Goal: Task Accomplishment & Management: Manage account settings

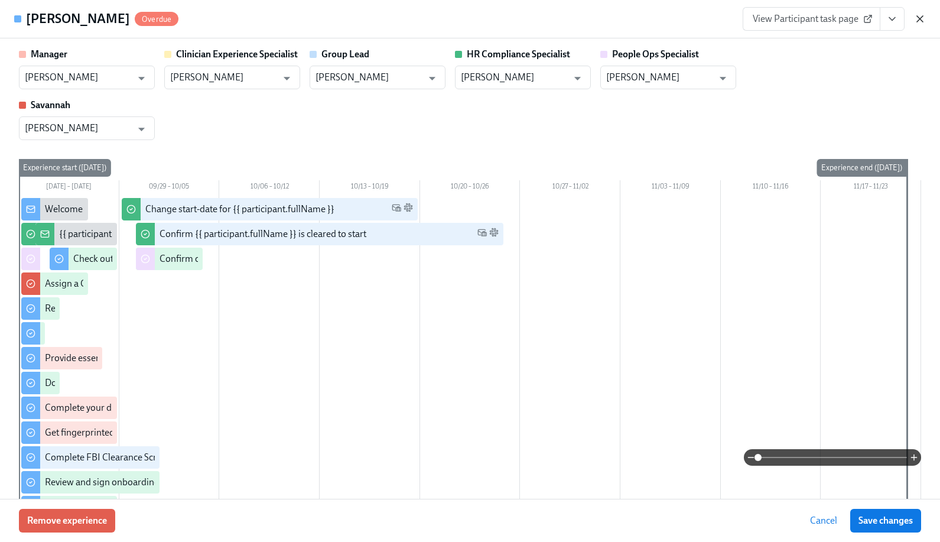
click at [923, 17] on icon "button" at bounding box center [920, 19] width 12 height 12
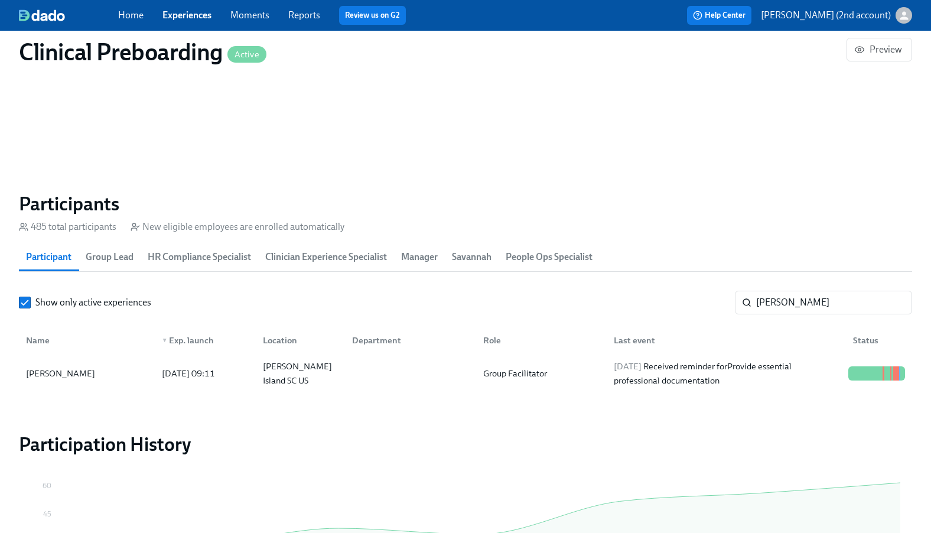
scroll to position [1172, 0]
drag, startPoint x: 807, startPoint y: 307, endPoint x: 706, endPoint y: 306, distance: 101.1
click at [706, 306] on div "Show only active experiences [PERSON_NAME] ​" at bounding box center [465, 303] width 893 height 24
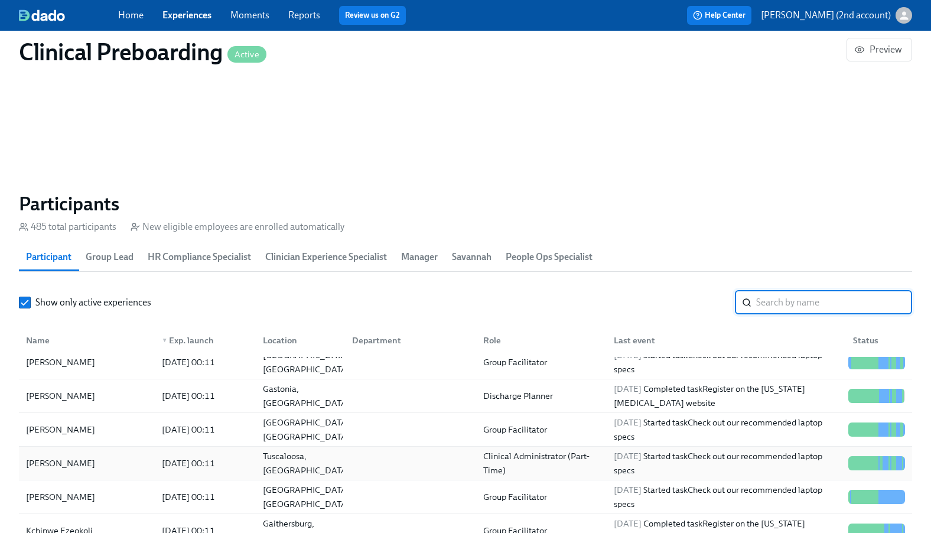
scroll to position [420, 0]
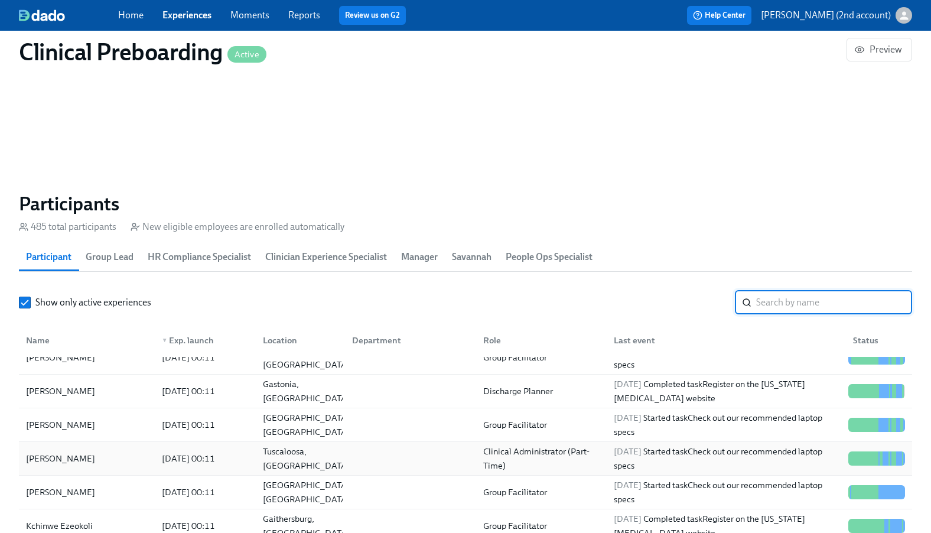
click at [233, 450] on div "[DATE] 00:11" at bounding box center [202, 459] width 101 height 24
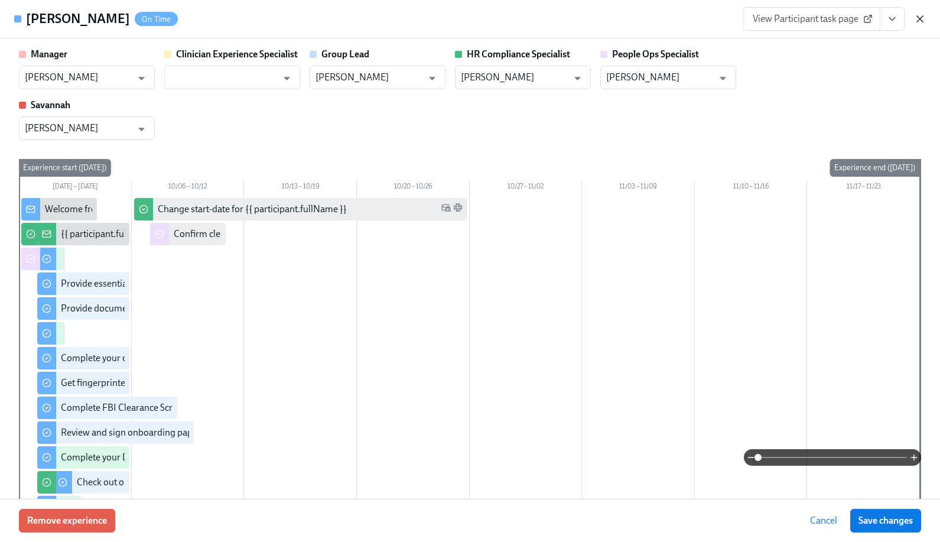
click at [916, 17] on icon "button" at bounding box center [920, 19] width 12 height 12
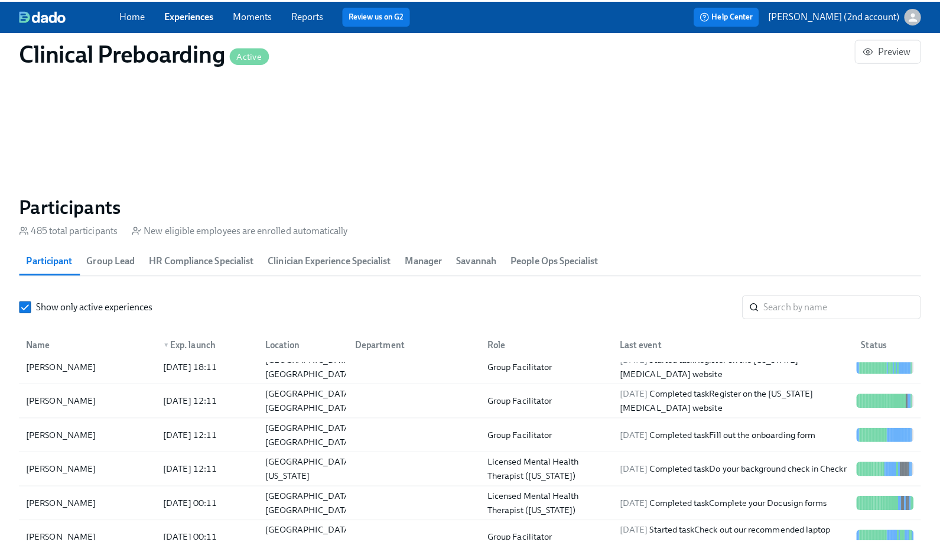
scroll to position [2, 0]
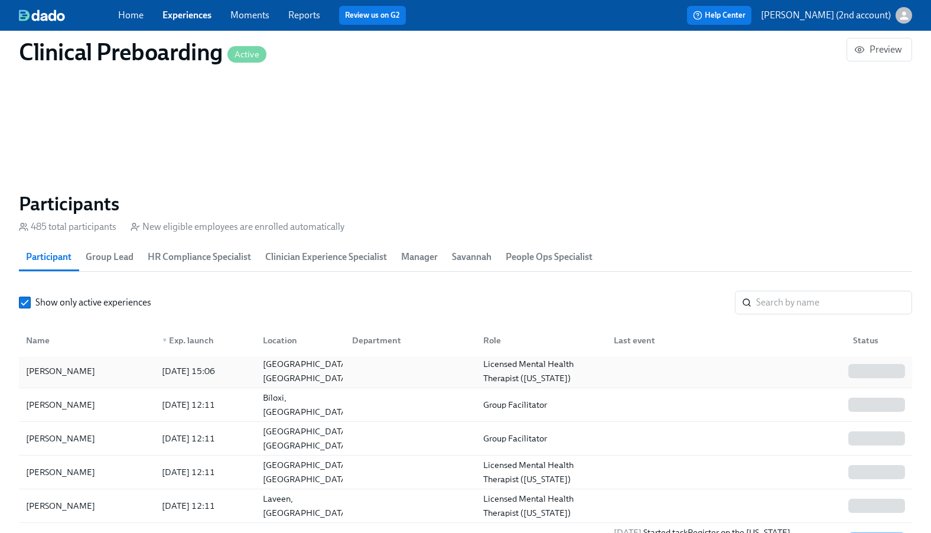
click at [509, 363] on div "Licensed Mental Health Therapist ([US_STATE])" at bounding box center [542, 371] width 126 height 28
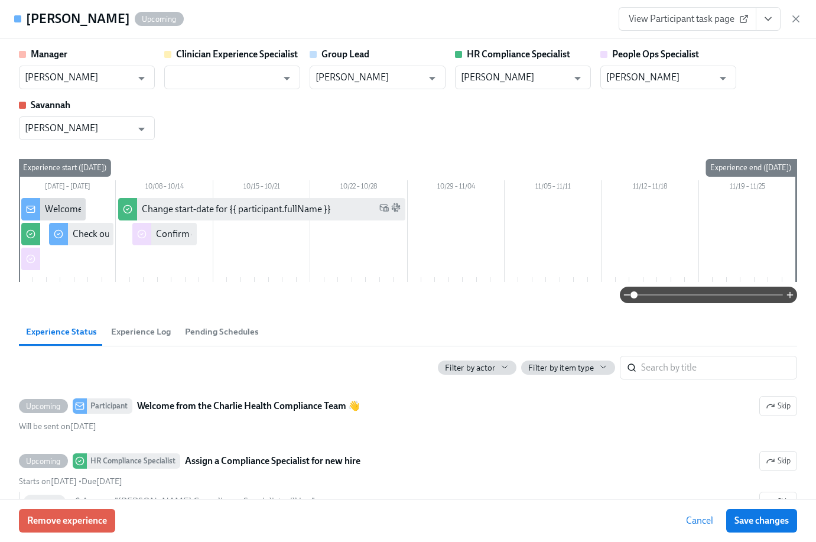
scroll to position [1177, 0]
click at [653, 80] on input "[PERSON_NAME]" at bounding box center [659, 78] width 107 height 24
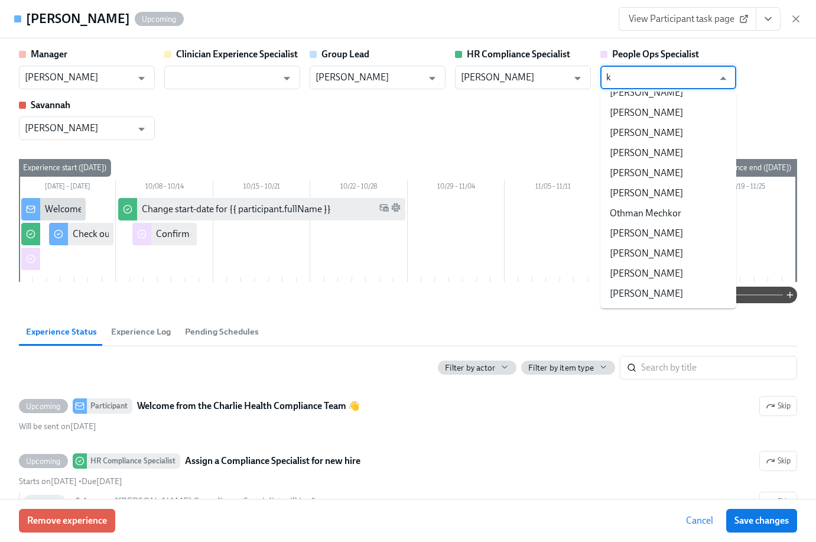
scroll to position [0, 0]
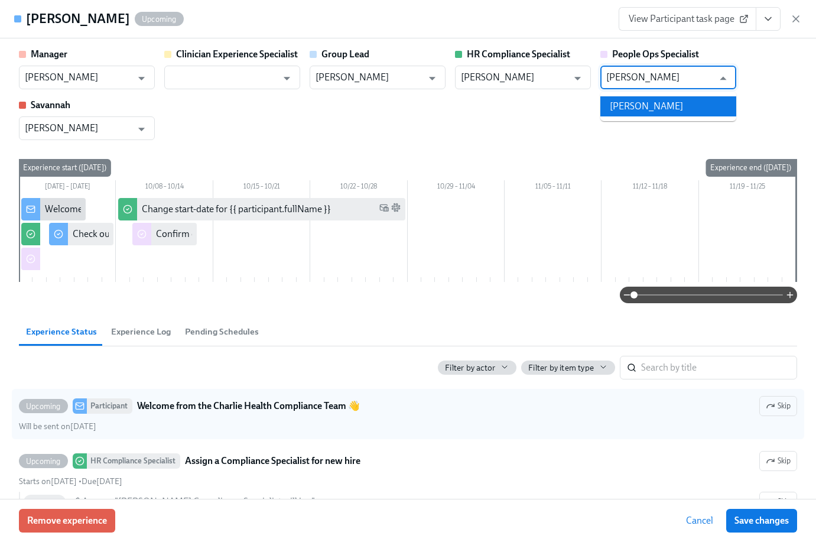
click at [643, 105] on li "[PERSON_NAME]" at bounding box center [668, 106] width 136 height 20
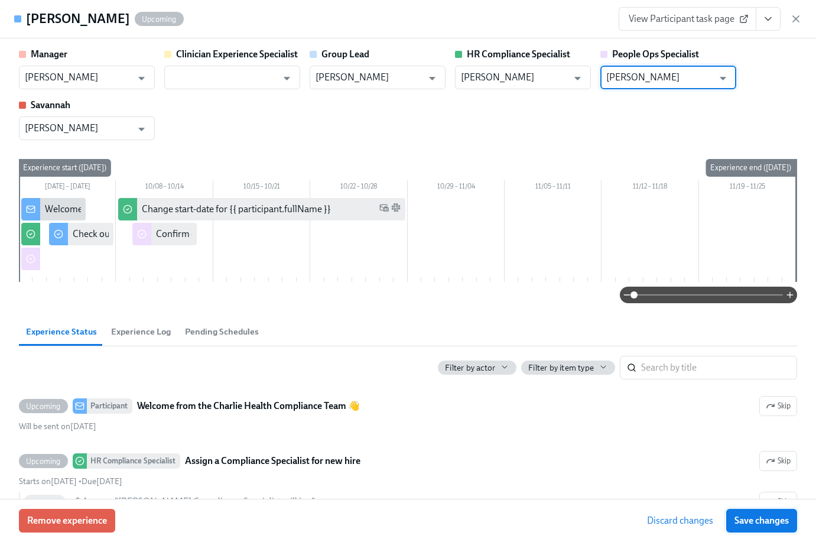
type input "[PERSON_NAME]"
click at [763, 522] on span "Save changes" at bounding box center [762, 521] width 54 height 12
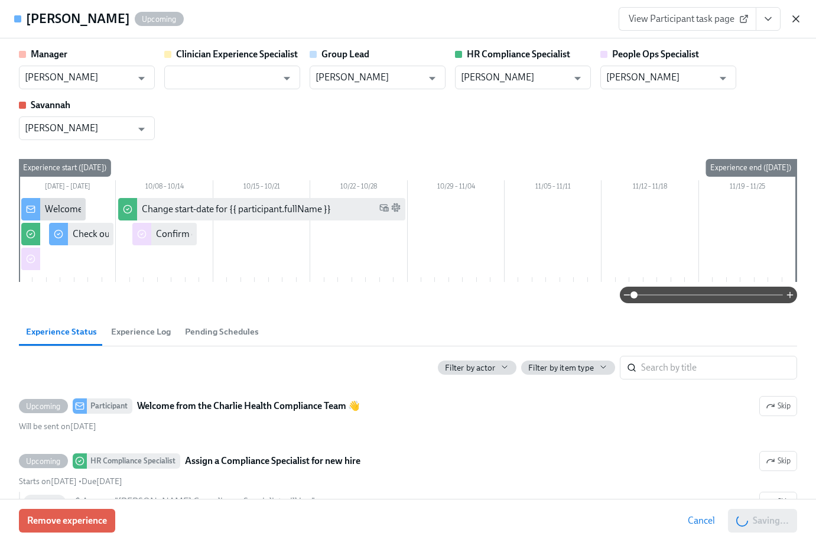
type input "[PERSON_NAME]"
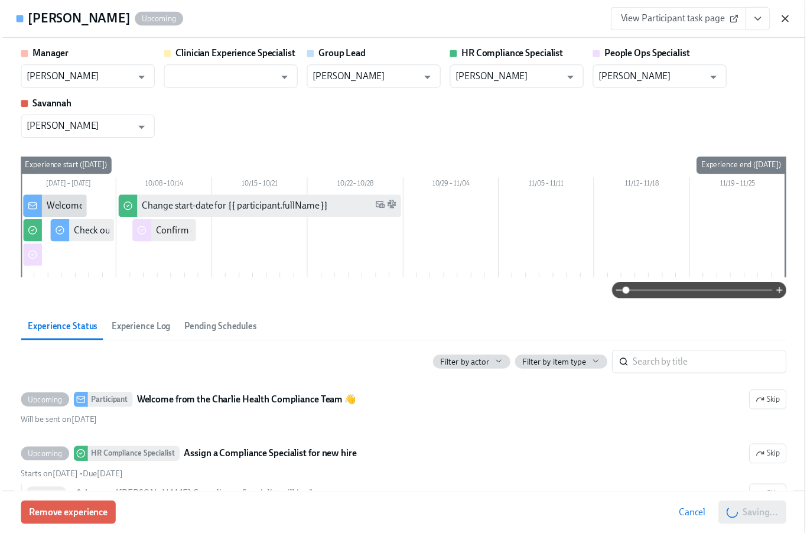
scroll to position [0, 15093]
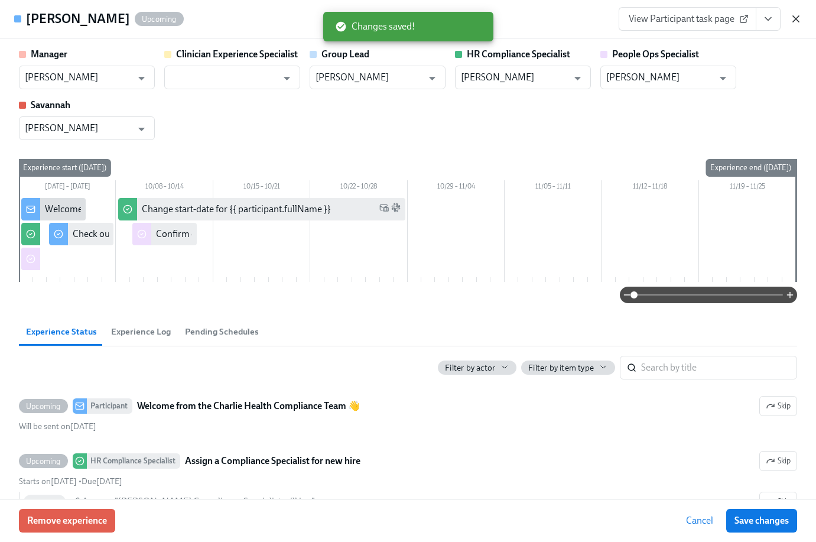
click at [794, 23] on icon "button" at bounding box center [796, 19] width 12 height 12
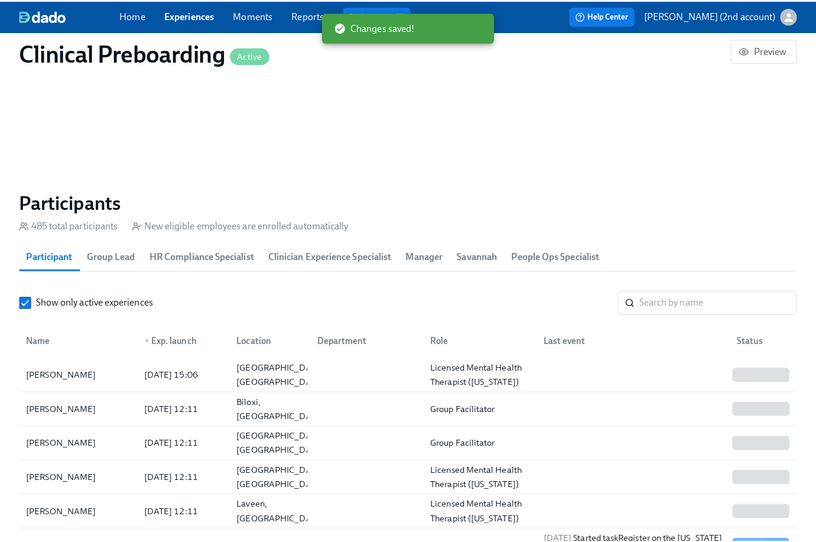
scroll to position [0, 15084]
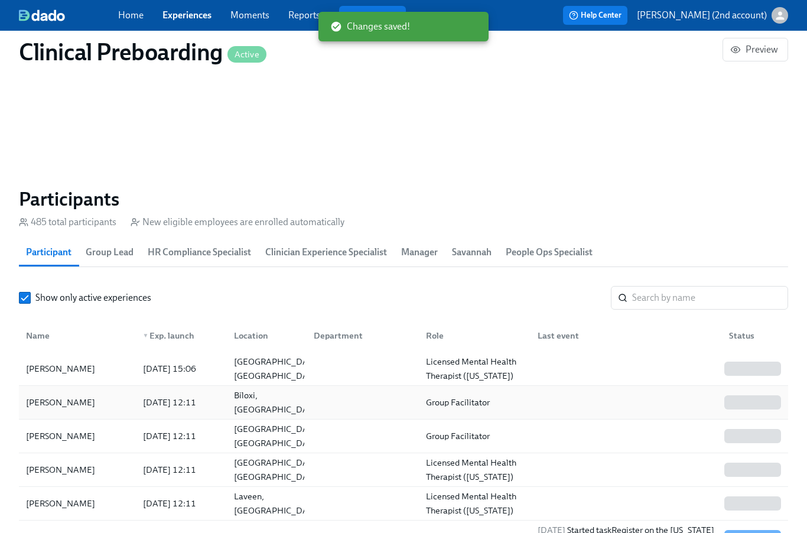
click at [152, 399] on div "[DATE] 12:11" at bounding box center [169, 402] width 63 height 14
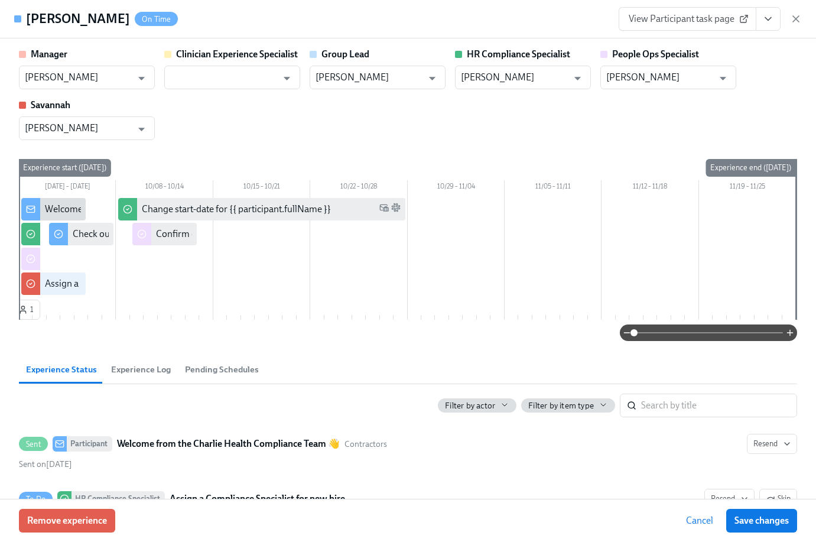
drag, startPoint x: 133, startPoint y: 22, endPoint x: 28, endPoint y: 24, distance: 105.2
click at [28, 24] on h4 "[PERSON_NAME]" at bounding box center [78, 19] width 104 height 18
copy h4 "[PERSON_NAME]"
click at [656, 79] on input "[PERSON_NAME]" at bounding box center [659, 78] width 107 height 24
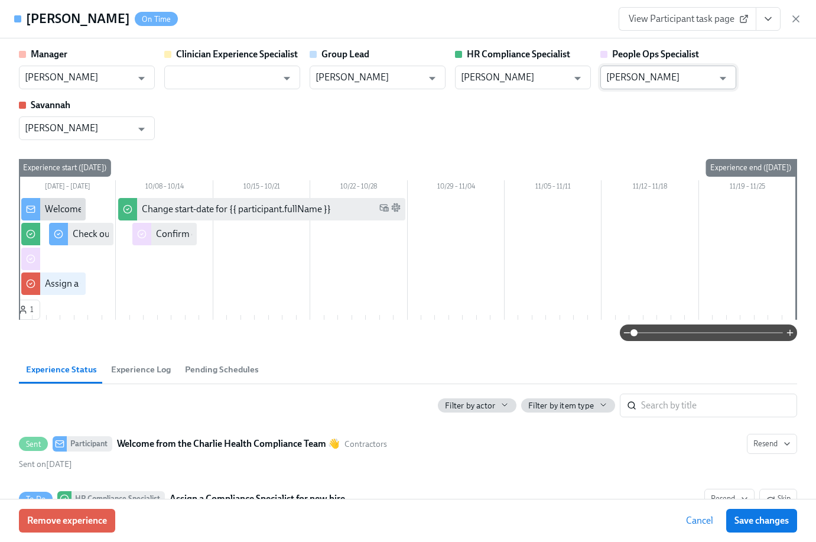
click at [656, 79] on input "[PERSON_NAME]" at bounding box center [659, 78] width 107 height 24
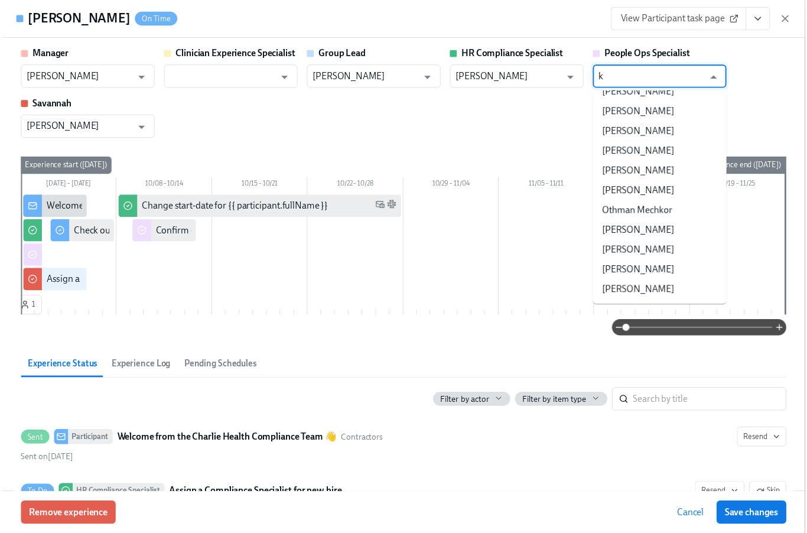
scroll to position [0, 0]
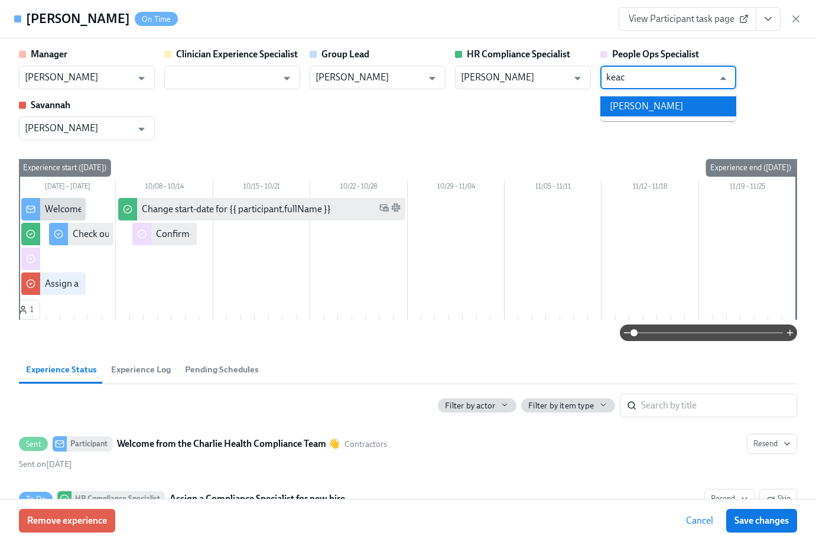
click at [665, 106] on li "[PERSON_NAME]" at bounding box center [668, 106] width 136 height 20
type input "[PERSON_NAME]"
click at [774, 526] on span "Save changes" at bounding box center [762, 521] width 54 height 12
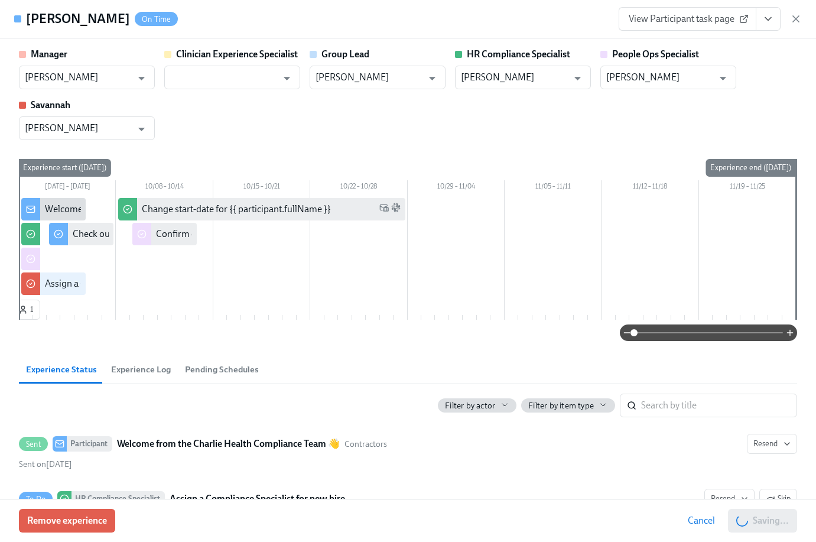
type input "[PERSON_NAME]"
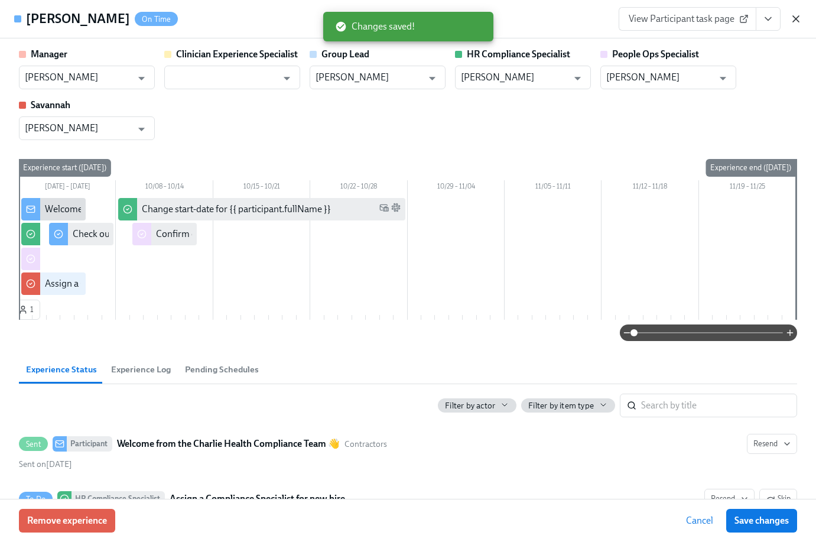
click at [798, 20] on icon "button" at bounding box center [796, 19] width 12 height 12
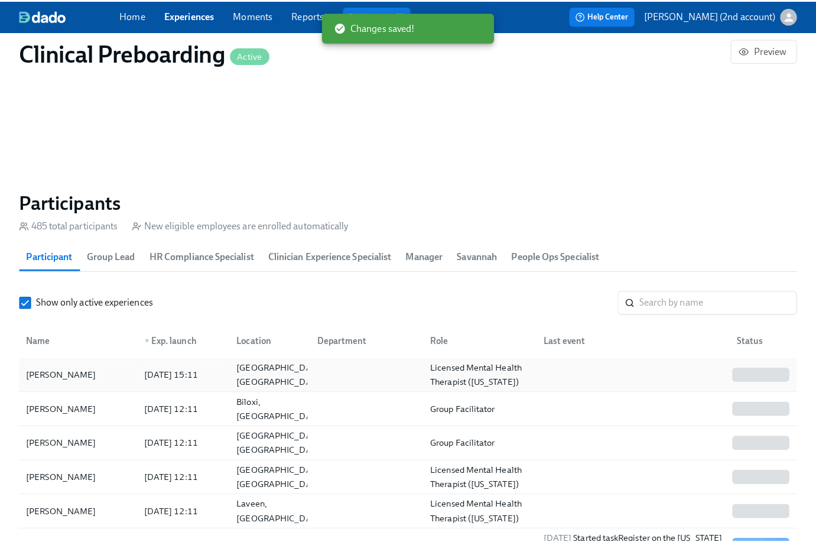
scroll to position [0, 15084]
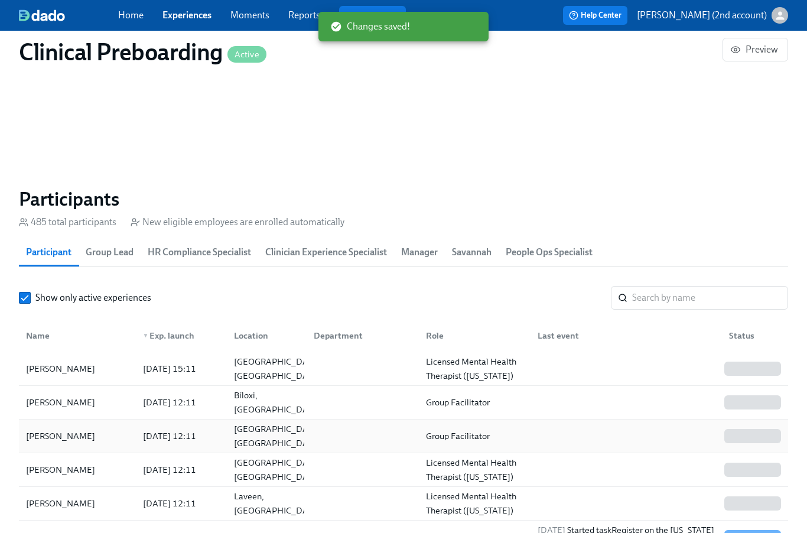
click at [77, 441] on div "[PERSON_NAME]" at bounding box center [77, 436] width 112 height 24
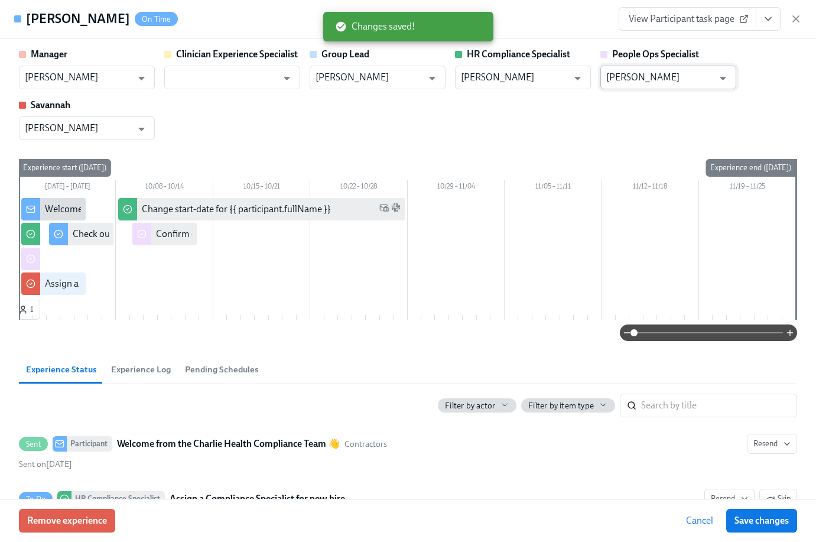
click at [700, 77] on input "[PERSON_NAME]" at bounding box center [659, 78] width 107 height 24
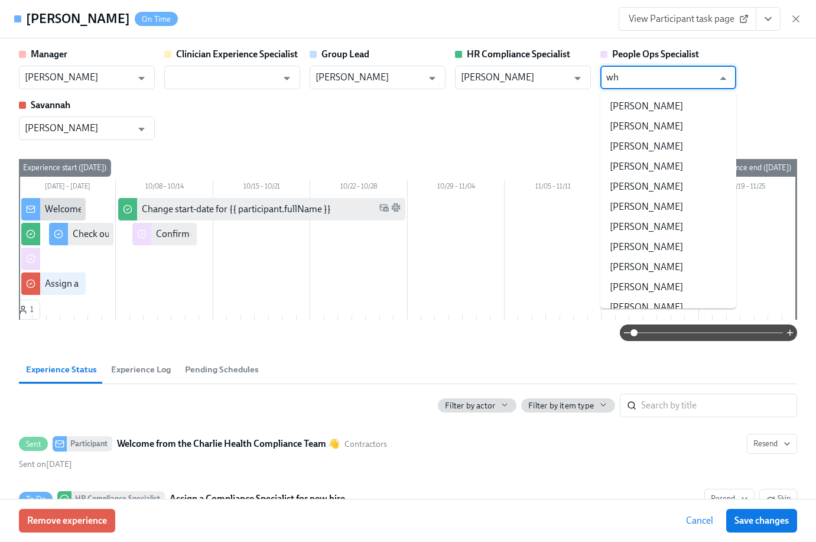
type input "w"
click at [652, 300] on li "[PERSON_NAME]" at bounding box center [668, 307] width 136 height 20
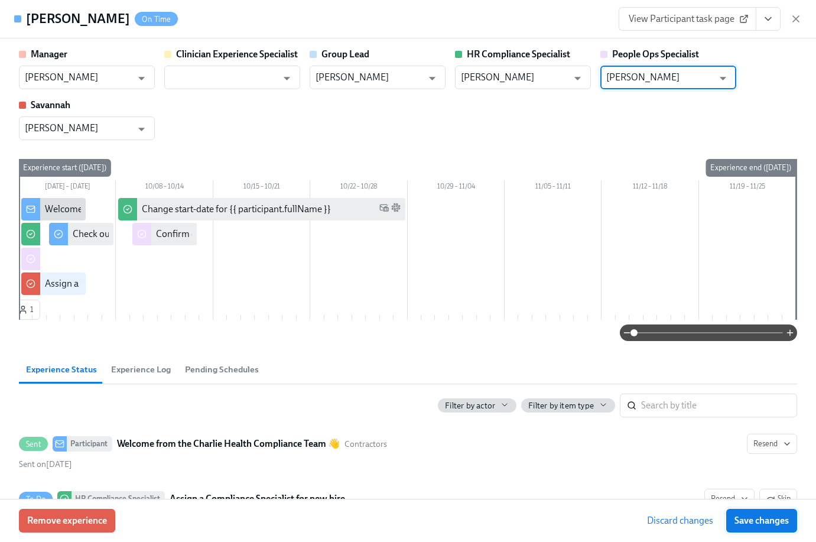
type input "[PERSON_NAME]"
click at [768, 520] on span "Save changes" at bounding box center [762, 521] width 54 height 12
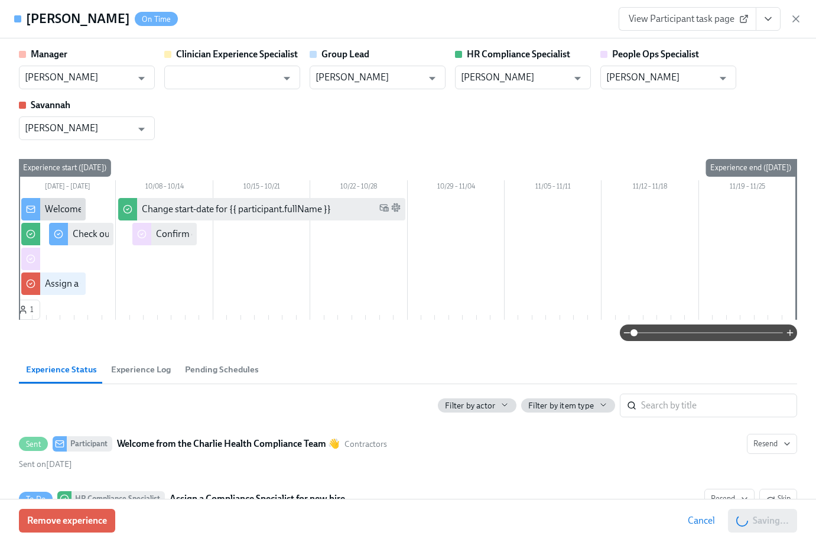
type input "[PERSON_NAME]"
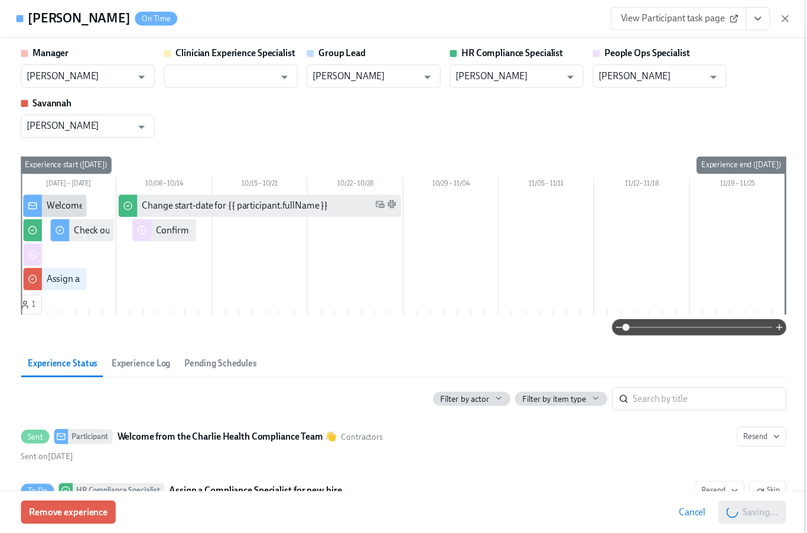
scroll to position [0, 15093]
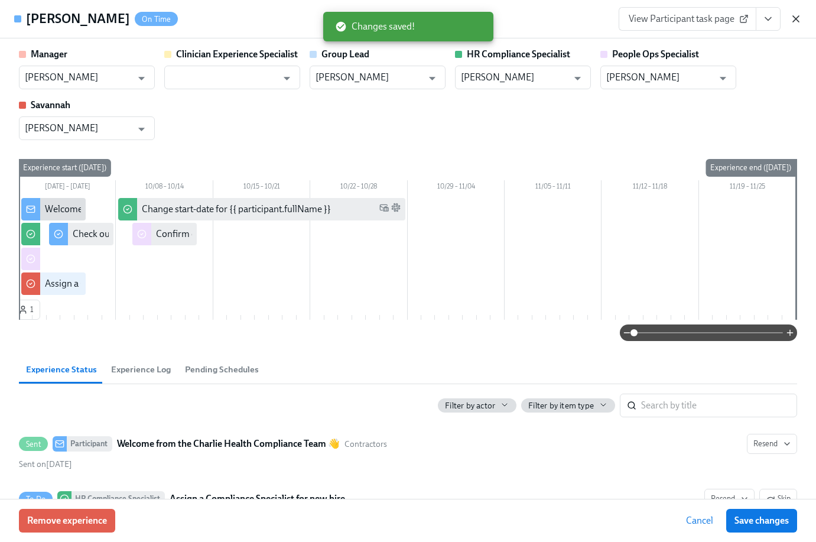
click at [795, 23] on icon "button" at bounding box center [796, 19] width 12 height 12
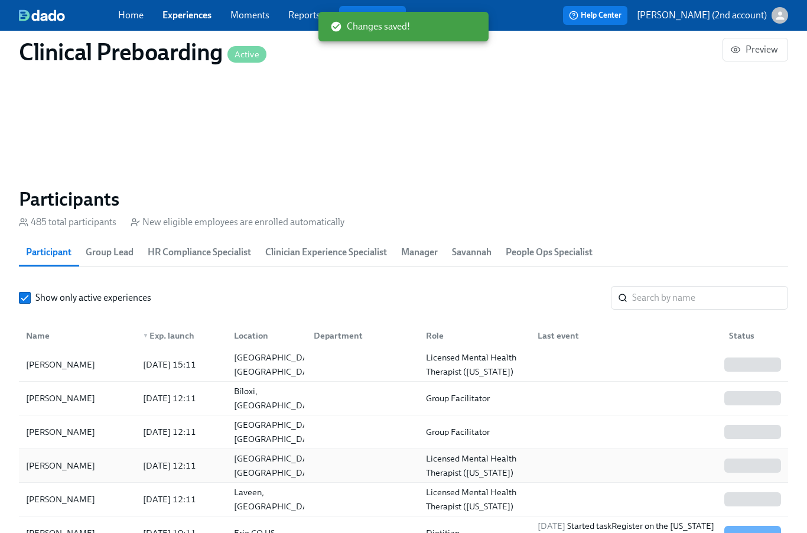
scroll to position [5, 0]
click at [63, 472] on div "[PERSON_NAME]" at bounding box center [60, 465] width 79 height 14
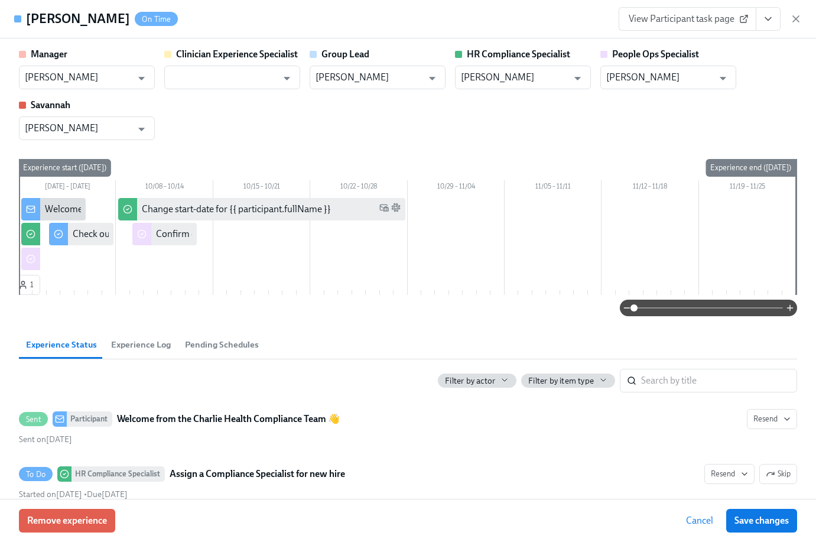
drag, startPoint x: 106, startPoint y: 21, endPoint x: 28, endPoint y: 23, distance: 78.0
click at [28, 23] on div "[PERSON_NAME] On Time" at bounding box center [102, 19] width 152 height 18
copy h4 "[PERSON_NAME]"
click at [793, 17] on icon "button" at bounding box center [796, 19] width 12 height 12
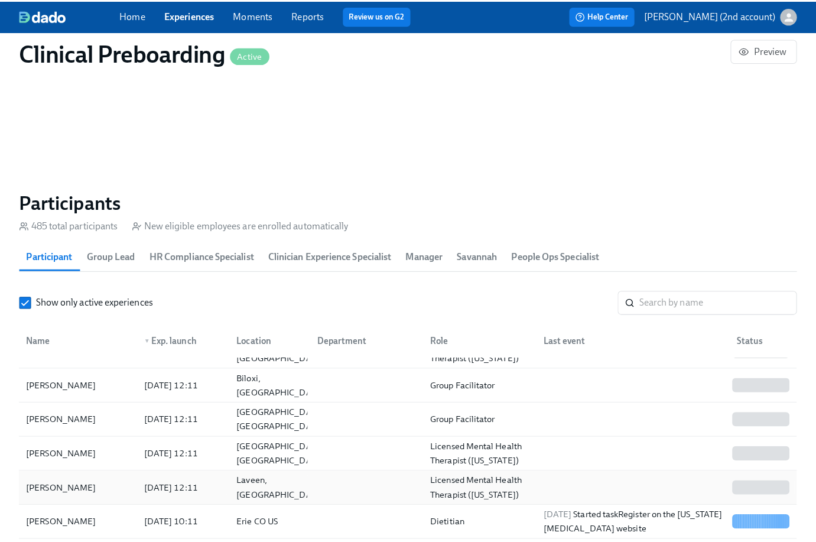
scroll to position [28, 0]
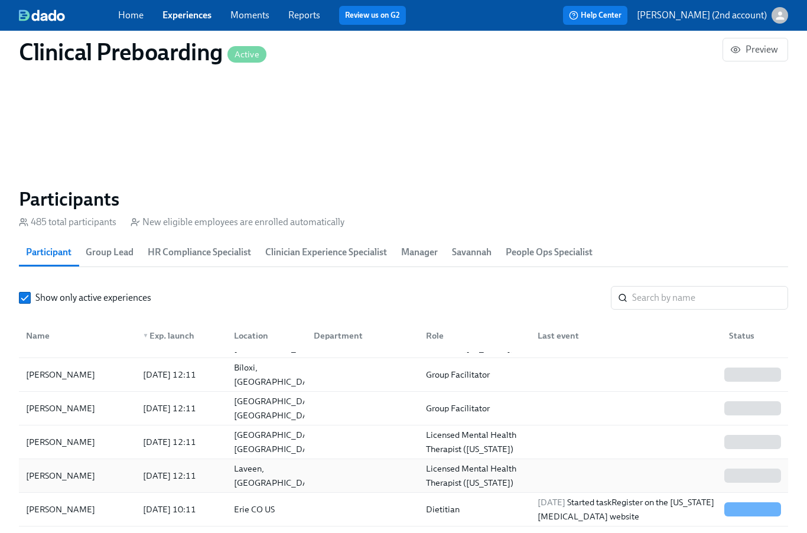
click at [98, 475] on div "[PERSON_NAME]" at bounding box center [77, 476] width 112 height 24
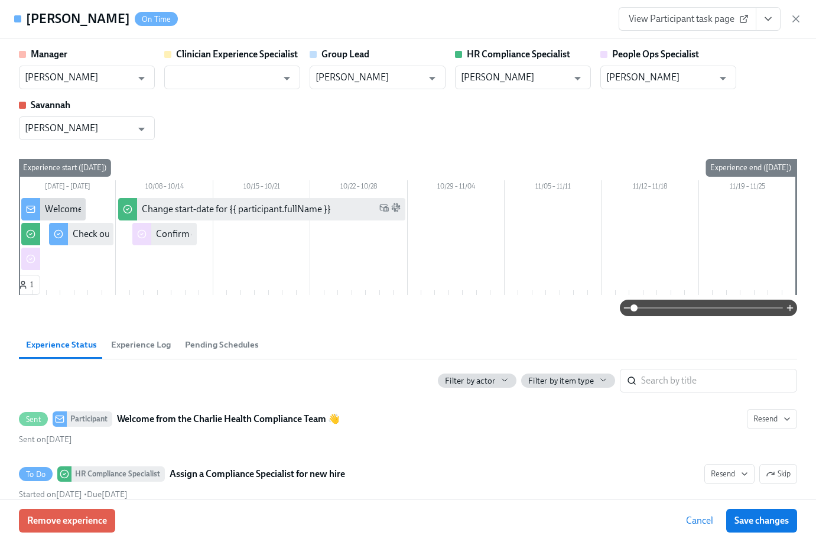
drag, startPoint x: 115, startPoint y: 25, endPoint x: 26, endPoint y: 25, distance: 88.6
click at [26, 25] on div "[PERSON_NAME] On Time" at bounding box center [102, 19] width 152 height 18
copy h4 "[PERSON_NAME]"
click at [678, 75] on input "[PERSON_NAME]" at bounding box center [659, 78] width 107 height 24
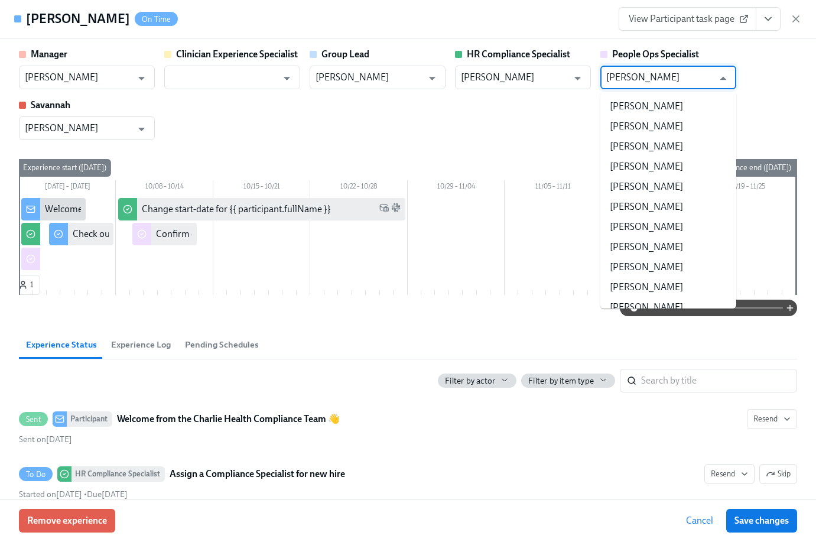
scroll to position [115753, 0]
click at [678, 75] on input "[PERSON_NAME]" at bounding box center [659, 78] width 107 height 24
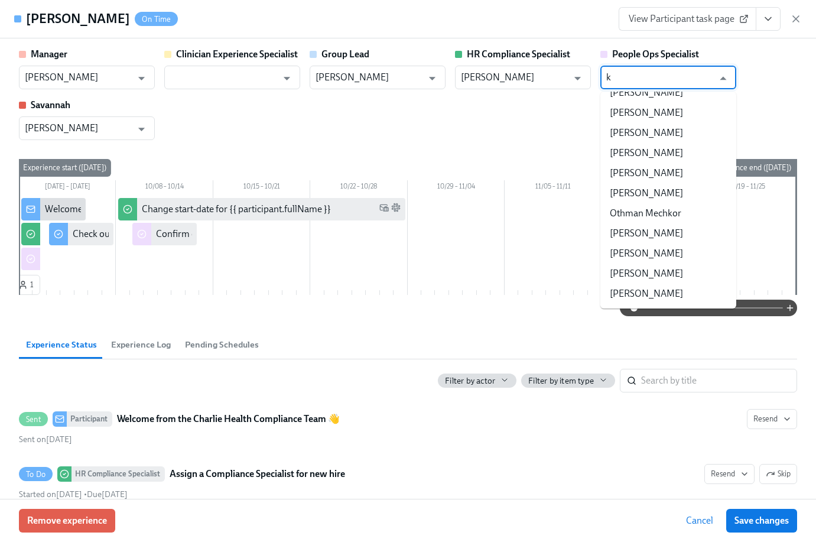
scroll to position [0, 0]
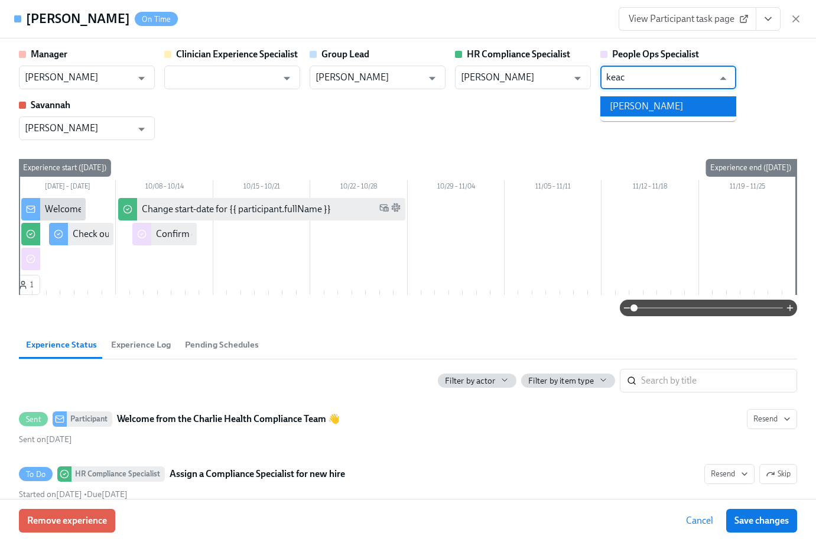
click at [677, 108] on li "[PERSON_NAME]" at bounding box center [668, 106] width 136 height 20
type input "[PERSON_NAME]"
click at [774, 524] on span "Save changes" at bounding box center [762, 521] width 54 height 12
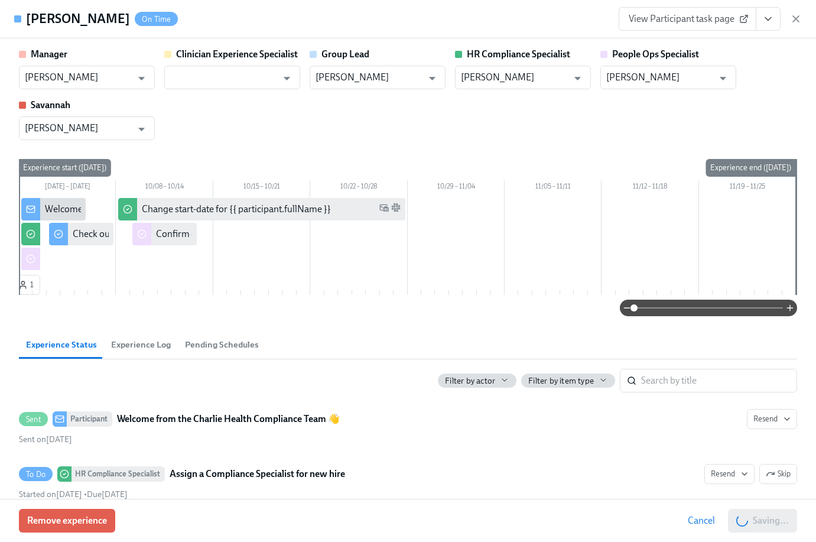
type input "[PERSON_NAME]"
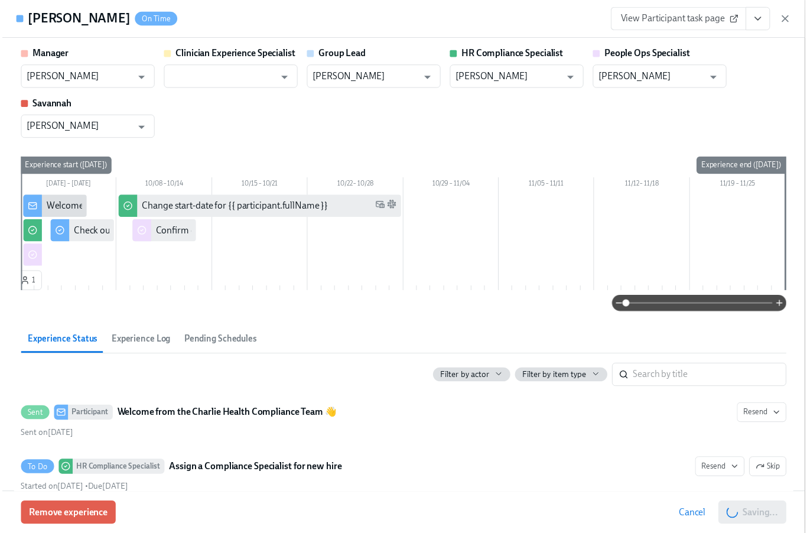
scroll to position [0, 15093]
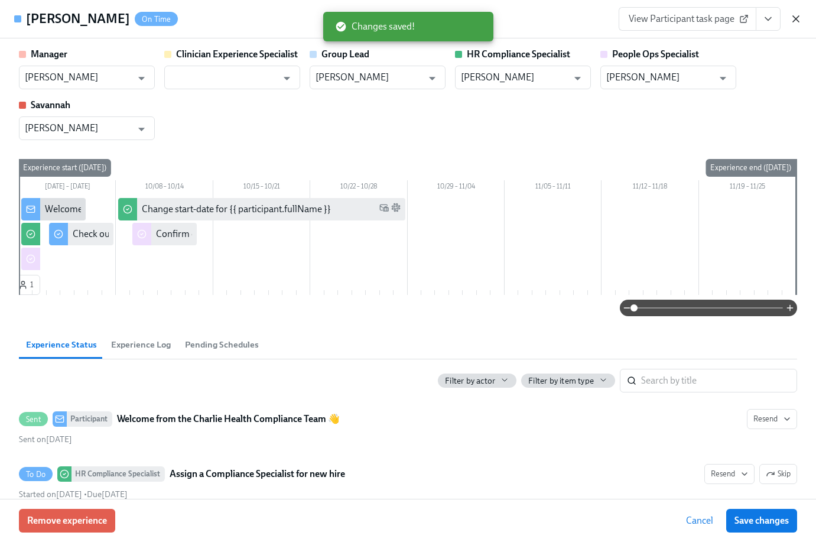
click at [794, 21] on icon "button" at bounding box center [796, 19] width 6 height 6
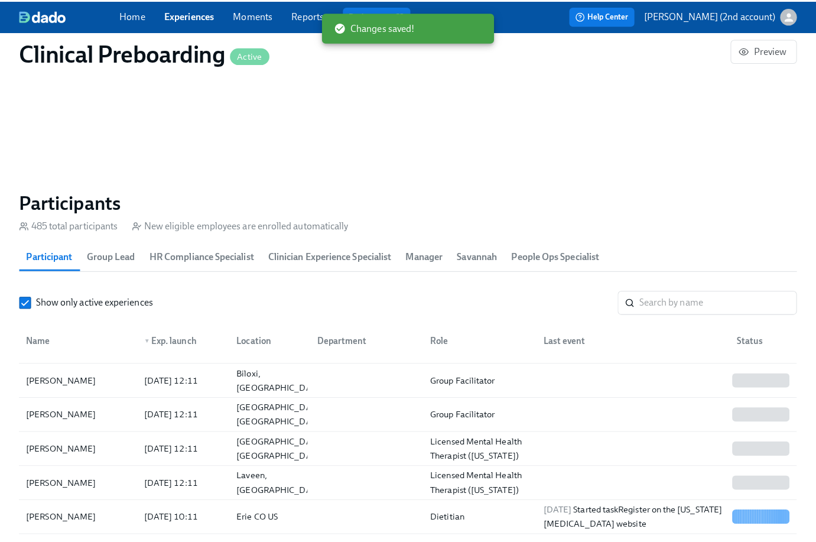
scroll to position [0, 15084]
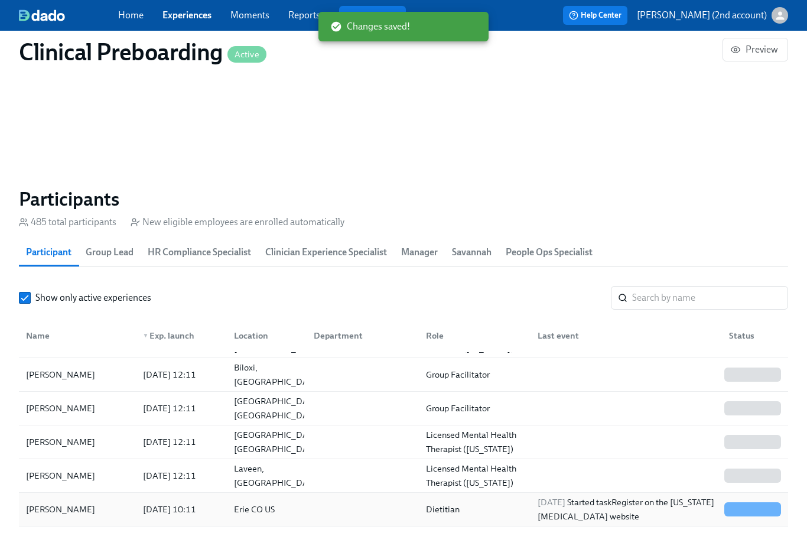
click at [102, 514] on div "[PERSON_NAME]" at bounding box center [77, 510] width 112 height 24
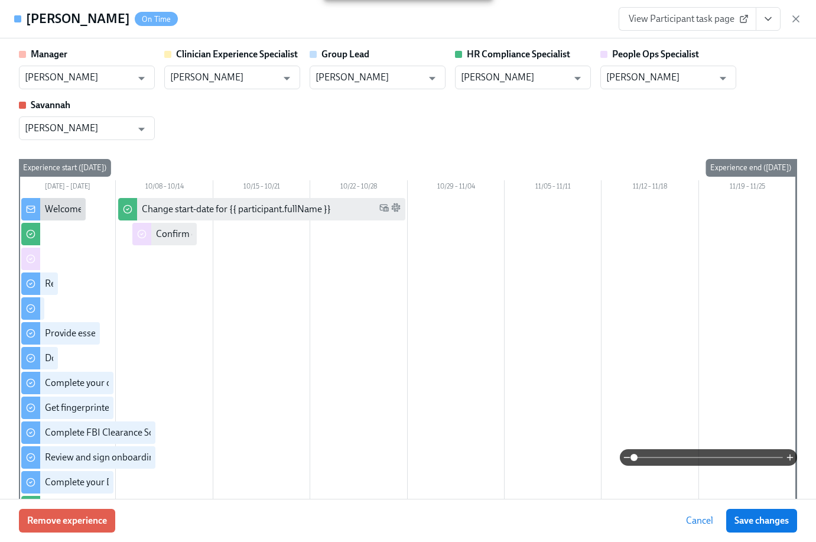
scroll to position [0, 15093]
drag, startPoint x: 99, startPoint y: 22, endPoint x: 27, endPoint y: 20, distance: 71.5
click at [27, 20] on div "[PERSON_NAME] On Time" at bounding box center [102, 19] width 152 height 18
copy h4 "[PERSON_NAME]"
click at [678, 80] on input "[PERSON_NAME]" at bounding box center [659, 78] width 107 height 24
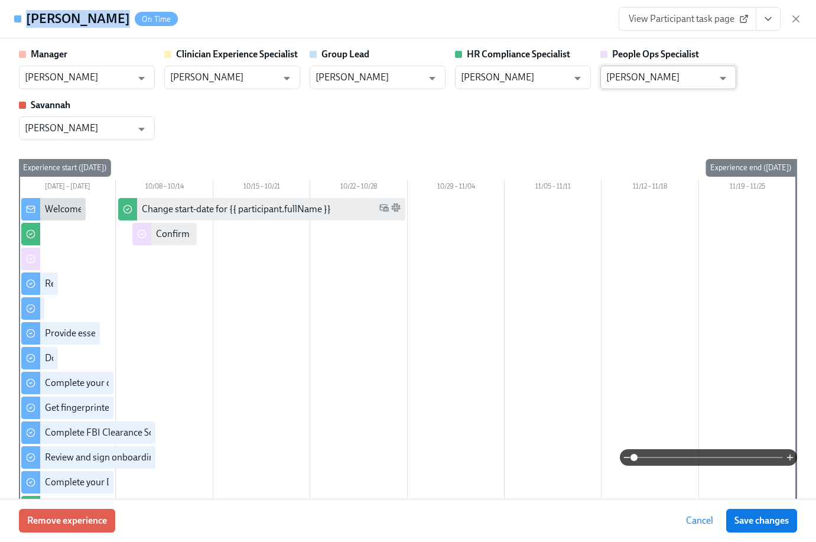
click at [678, 80] on input "[PERSON_NAME]" at bounding box center [659, 78] width 107 height 24
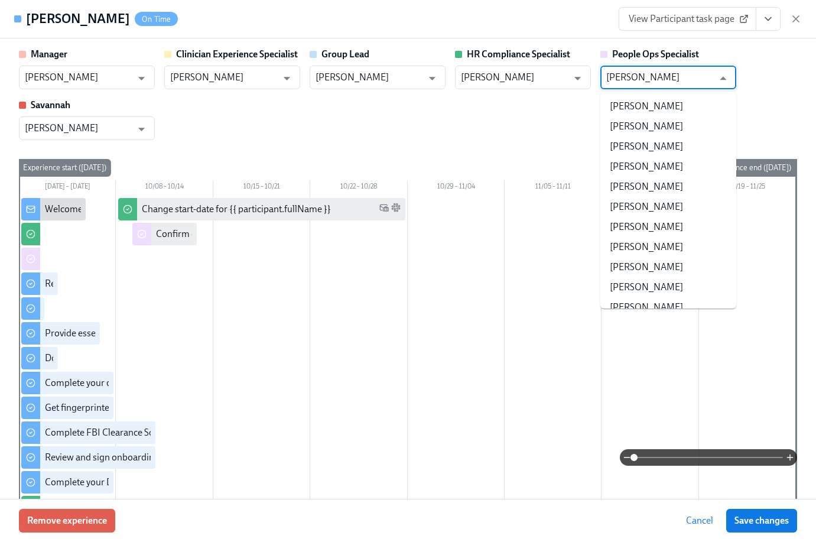
click at [678, 80] on input "[PERSON_NAME]" at bounding box center [659, 78] width 107 height 24
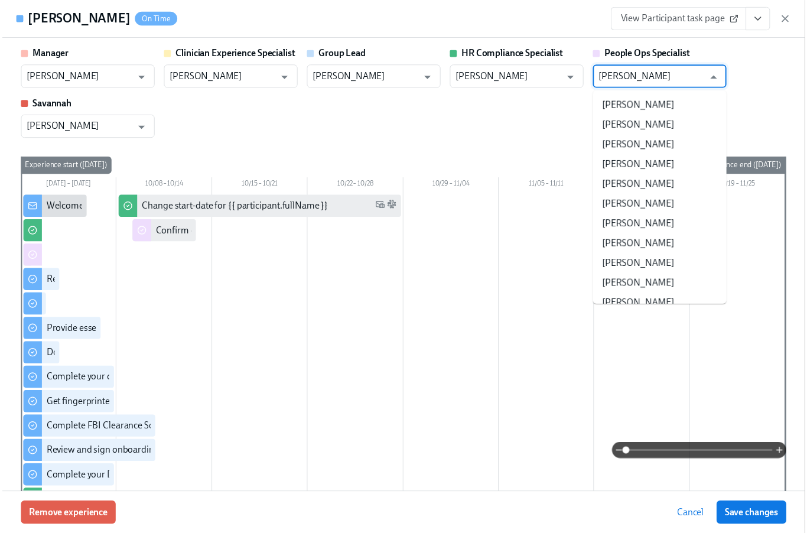
scroll to position [76779, 0]
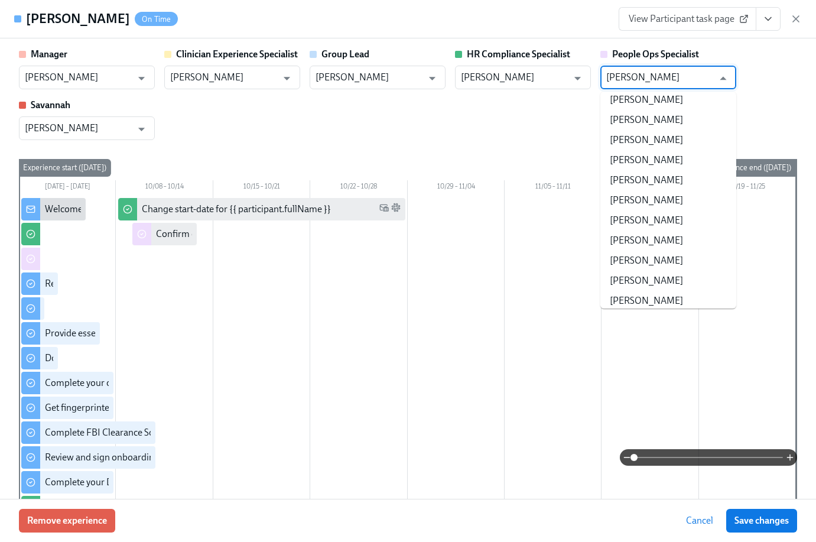
click at [798, 16] on icon "button" at bounding box center [796, 19] width 6 height 6
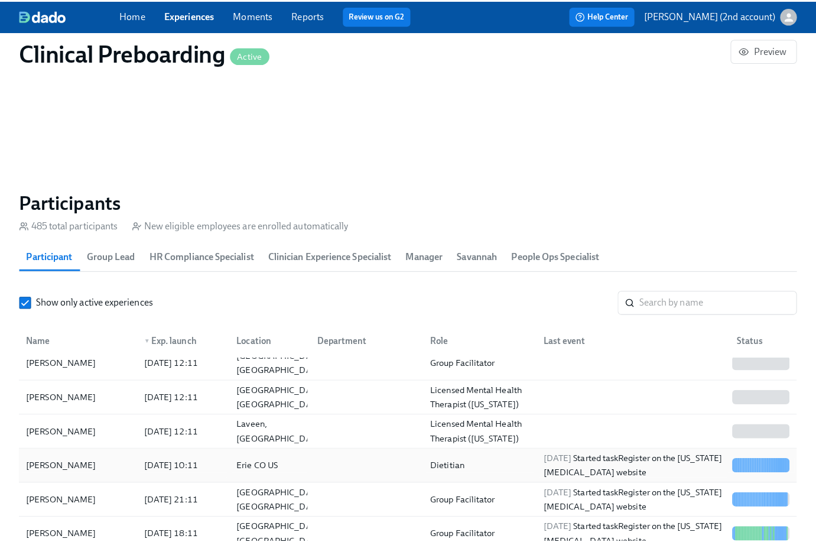
scroll to position [94, 0]
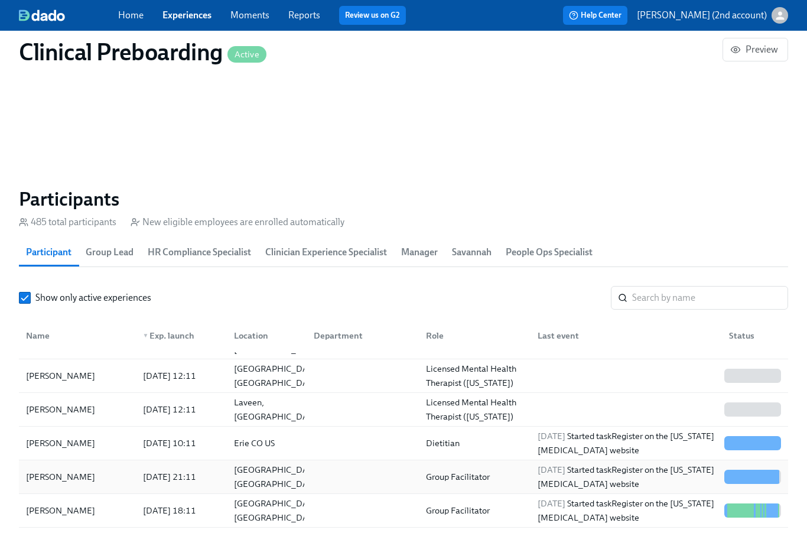
click at [82, 471] on div "[PERSON_NAME]" at bounding box center [77, 477] width 112 height 24
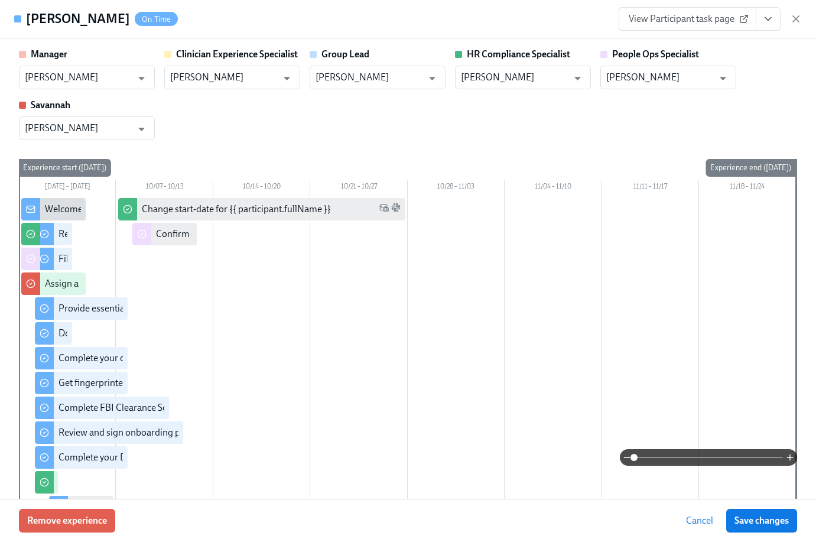
drag, startPoint x: 105, startPoint y: 20, endPoint x: 28, endPoint y: 17, distance: 76.3
click at [28, 17] on div "[PERSON_NAME] On Time" at bounding box center [102, 19] width 152 height 18
copy h4 "[PERSON_NAME]"
click at [668, 82] on input "[PERSON_NAME]" at bounding box center [659, 78] width 107 height 24
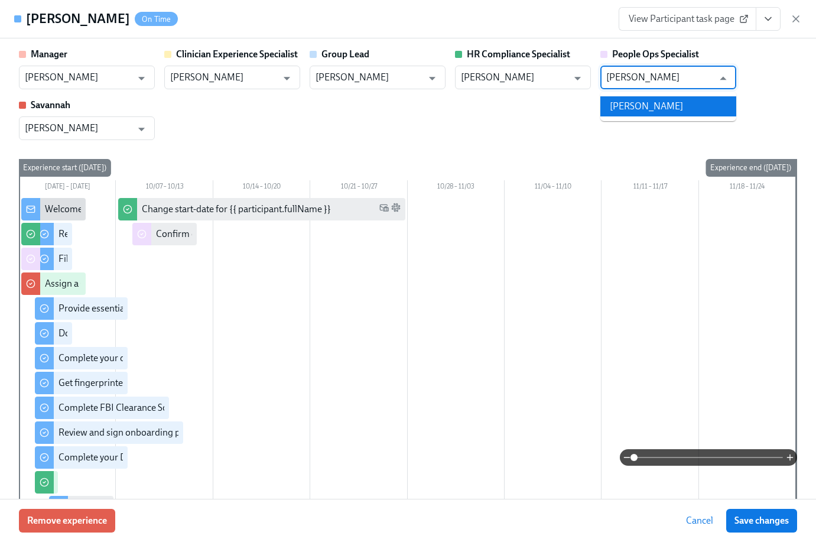
click at [699, 98] on li "[PERSON_NAME]" at bounding box center [668, 106] width 136 height 20
type input "[PERSON_NAME]"
click at [771, 524] on span "Save changes" at bounding box center [762, 521] width 54 height 12
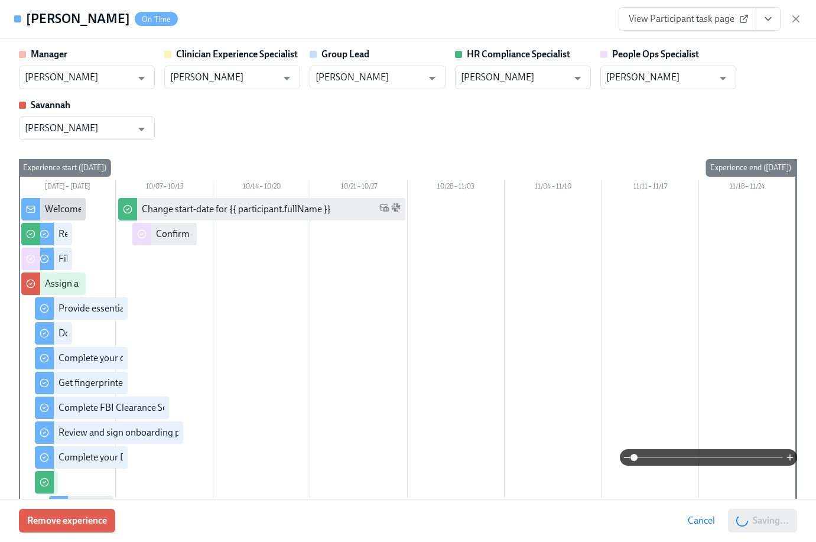
type input "[PERSON_NAME]"
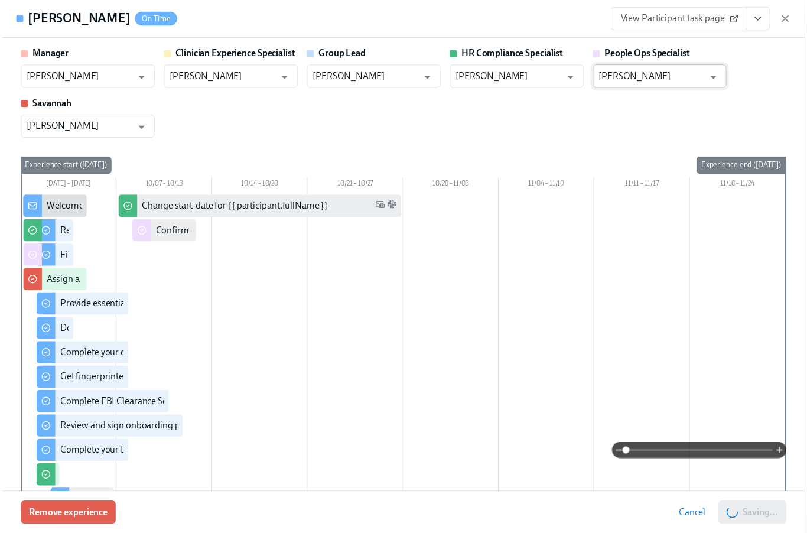
scroll to position [0, 15093]
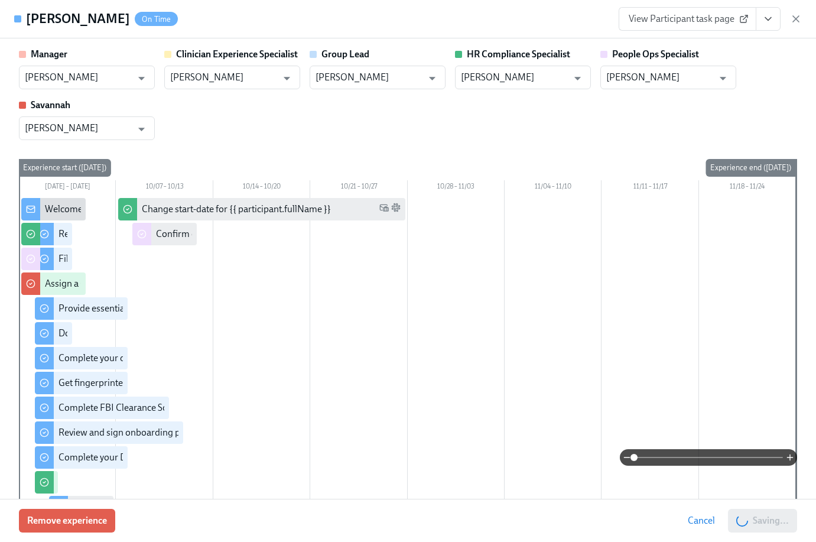
click at [799, 11] on div "View Participant task page" at bounding box center [710, 19] width 183 height 24
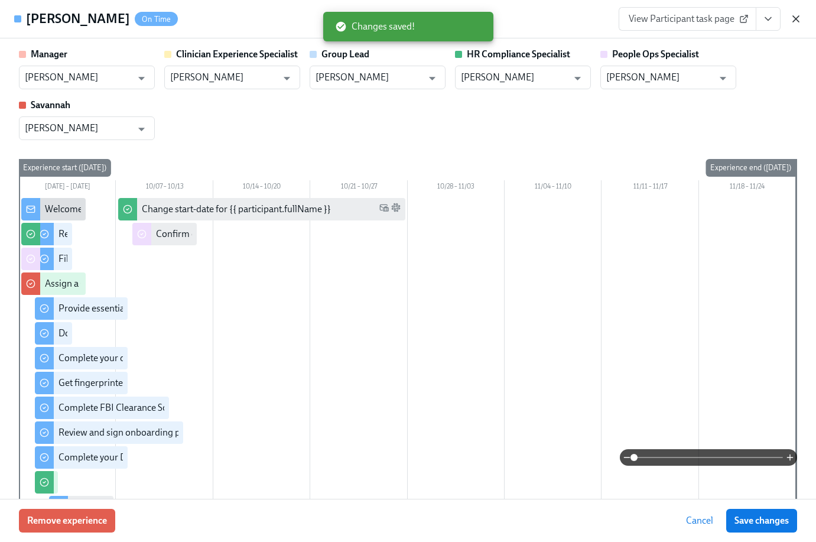
click at [798, 14] on icon "button" at bounding box center [796, 19] width 12 height 12
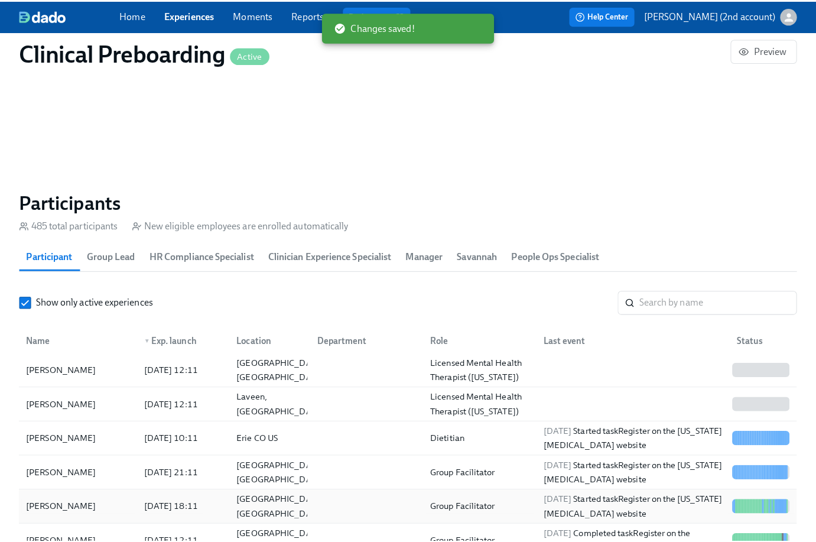
scroll to position [106, 0]
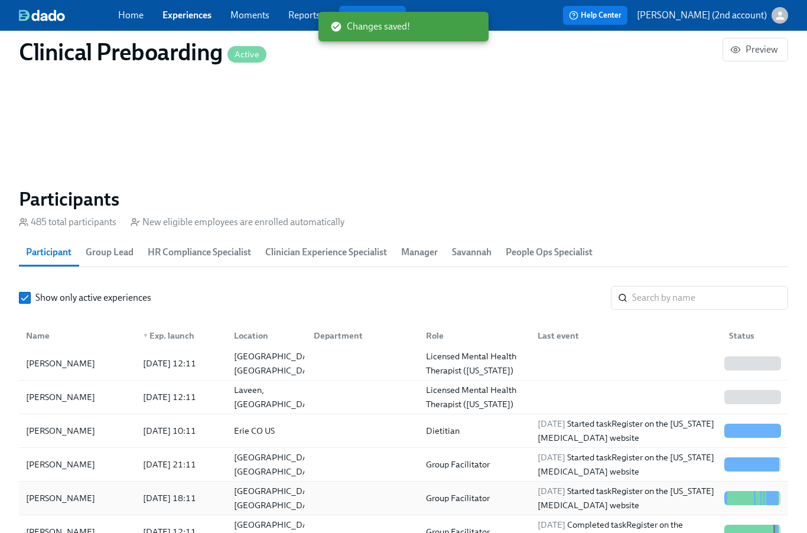
click at [151, 496] on div "[DATE] 18:11" at bounding box center [169, 498] width 63 height 14
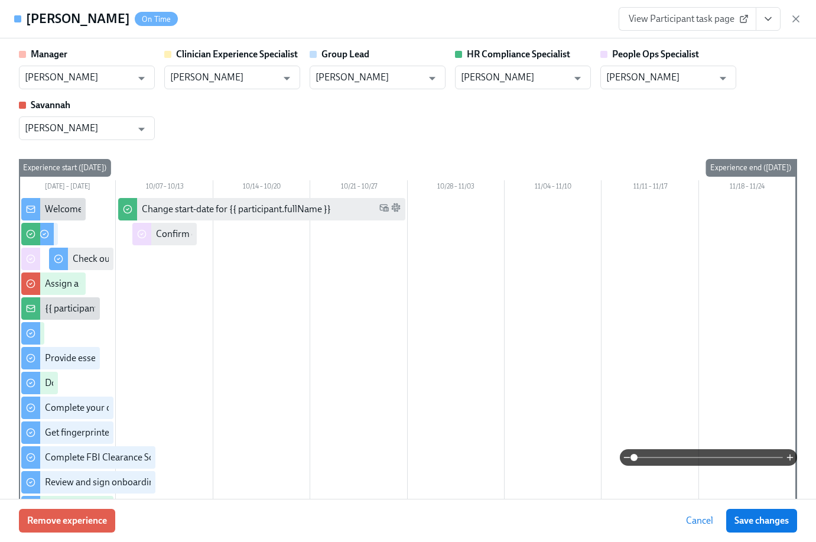
drag, startPoint x: 108, startPoint y: 21, endPoint x: 18, endPoint y: 21, distance: 89.8
click at [18, 21] on div "[PERSON_NAME] On Time" at bounding box center [96, 19] width 164 height 18
click at [658, 76] on input "[PERSON_NAME]" at bounding box center [659, 78] width 107 height 24
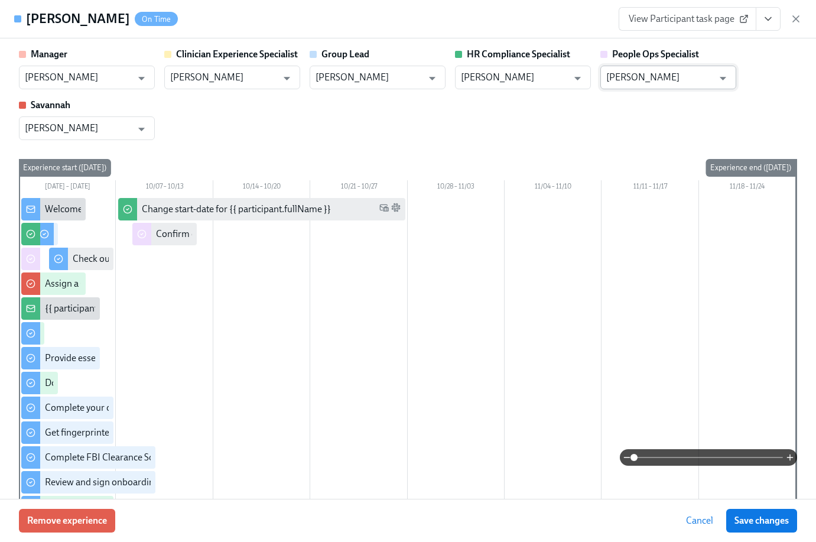
click at [658, 76] on input "[PERSON_NAME]" at bounding box center [659, 78] width 107 height 24
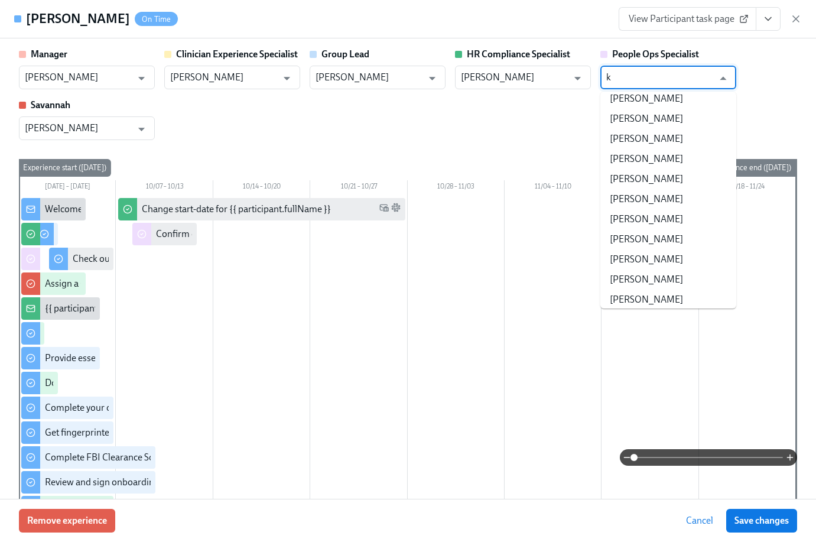
scroll to position [0, 0]
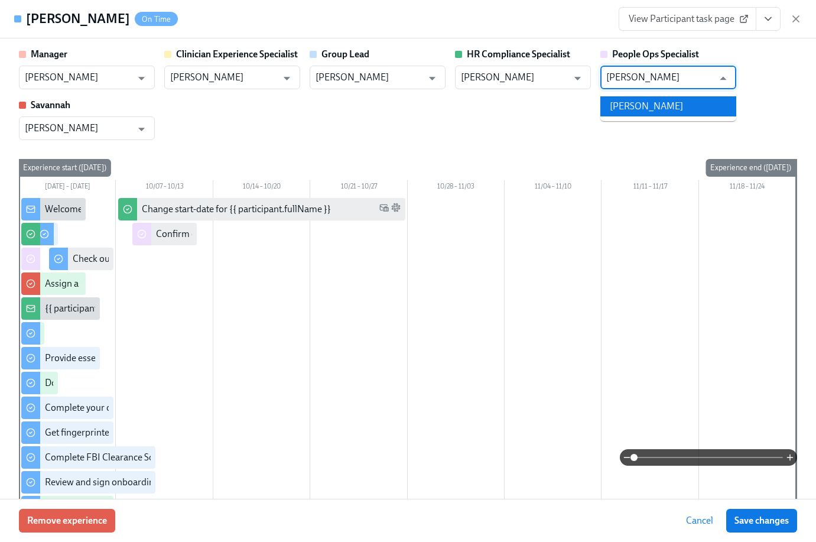
click at [653, 103] on li "[PERSON_NAME]" at bounding box center [668, 106] width 136 height 20
type input "[PERSON_NAME]"
click at [779, 525] on span "Save changes" at bounding box center [762, 521] width 54 height 12
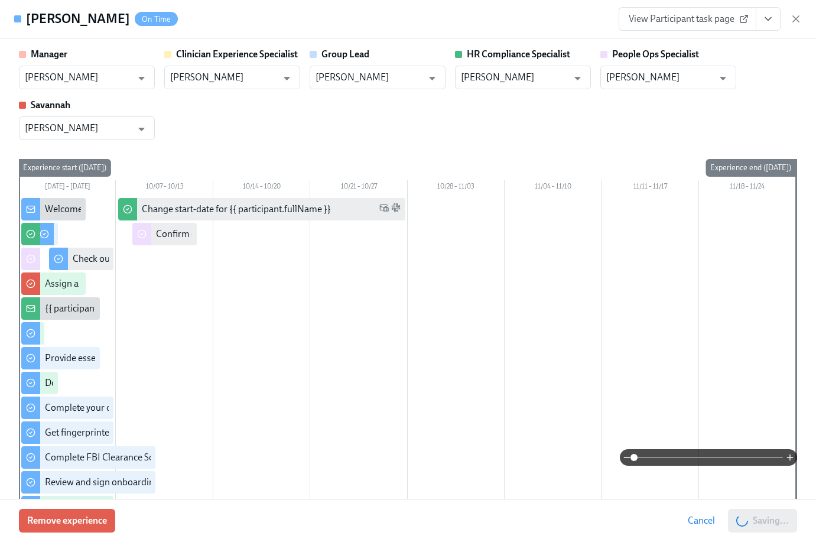
type input "[PERSON_NAME]"
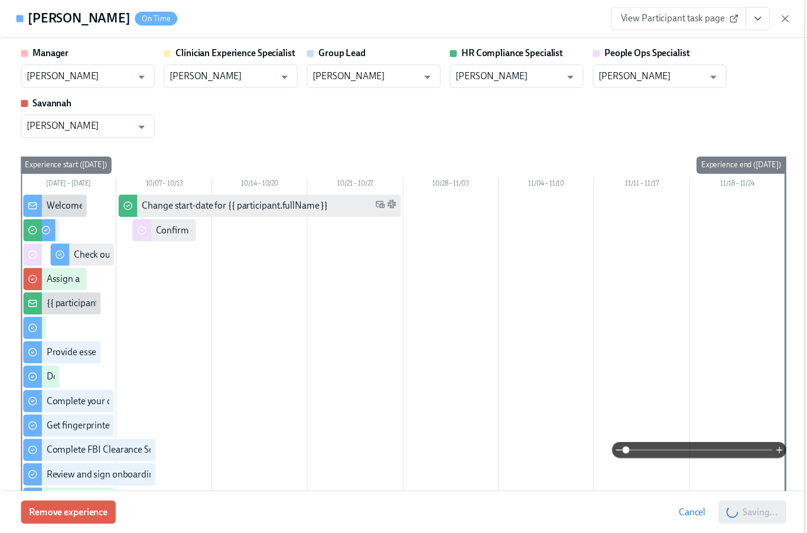
scroll to position [0, 15093]
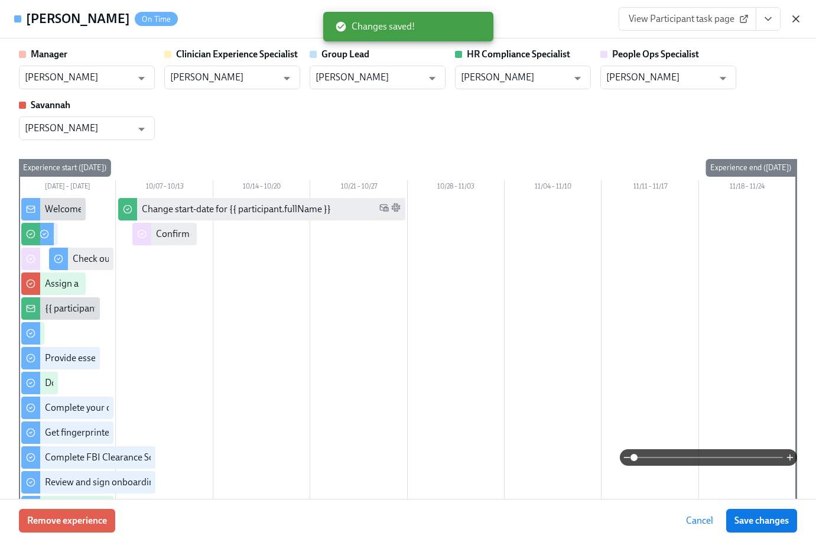
click at [797, 24] on icon "button" at bounding box center [796, 19] width 12 height 12
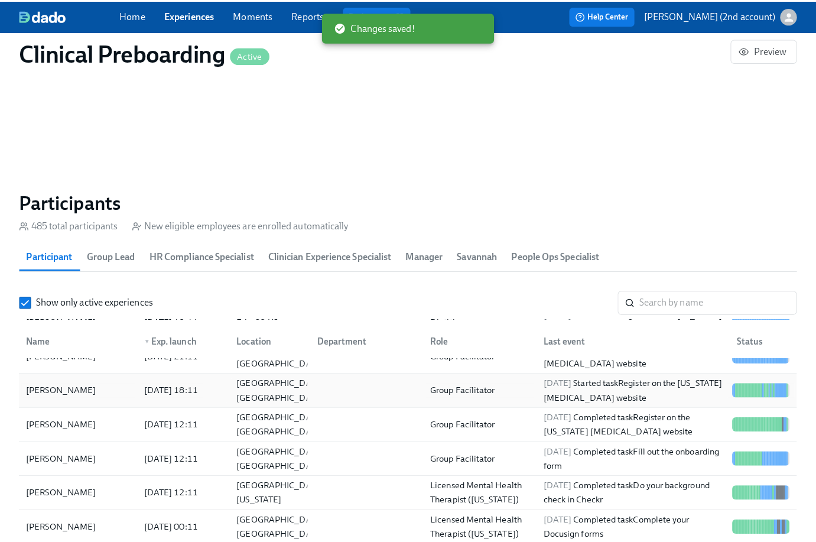
scroll to position [231, 0]
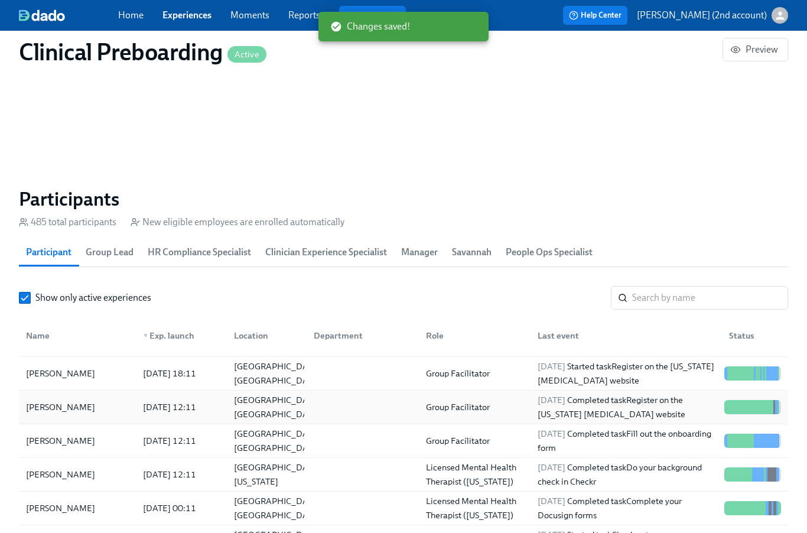
click at [176, 412] on div "[DATE] 12:11" at bounding box center [169, 407] width 63 height 14
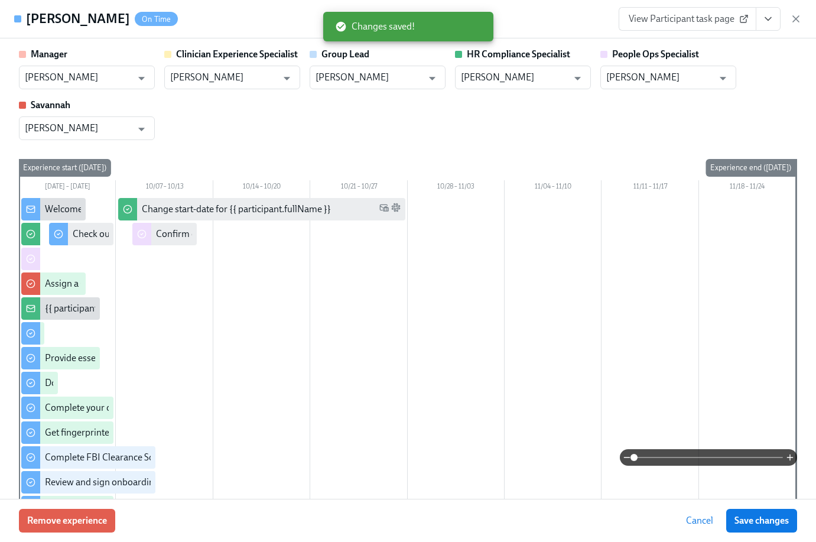
drag, startPoint x: 121, startPoint y: 25, endPoint x: 27, endPoint y: 22, distance: 94.0
click at [27, 22] on div "Barbara D'Souza On Time" at bounding box center [102, 19] width 152 height 18
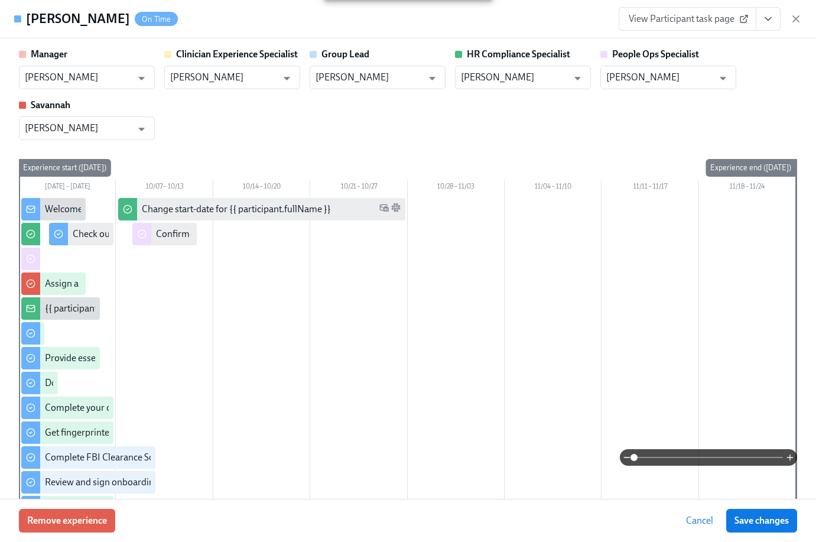
copy h4 "[PERSON_NAME]"
click at [679, 79] on input "[PERSON_NAME]" at bounding box center [659, 78] width 107 height 24
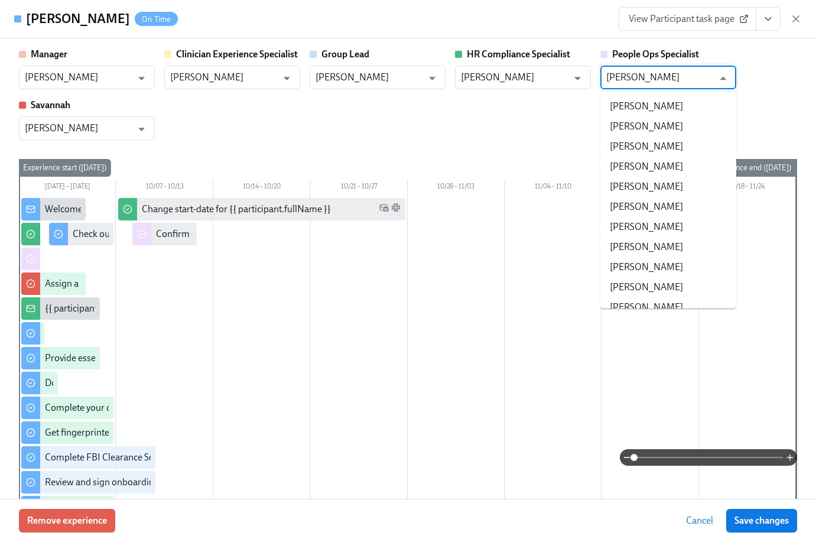
click at [679, 79] on input "[PERSON_NAME]" at bounding box center [659, 78] width 107 height 24
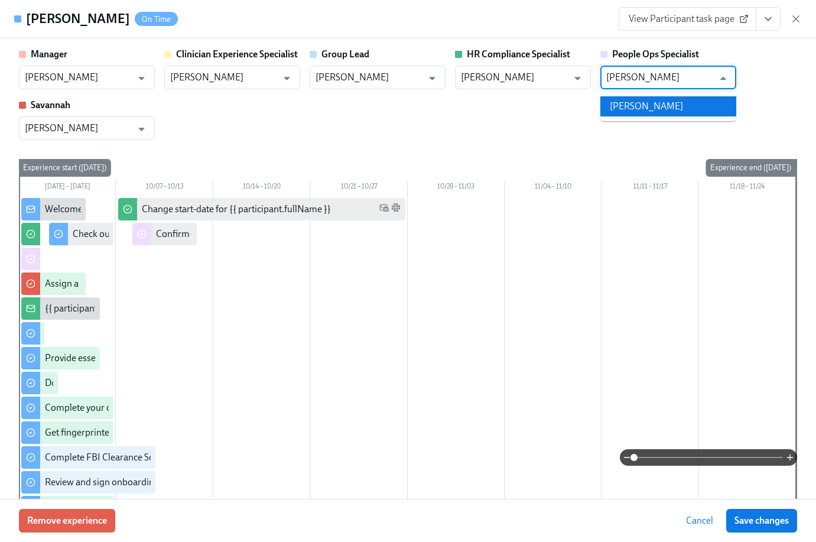
click at [670, 106] on li "[PERSON_NAME]" at bounding box center [668, 106] width 136 height 20
type input "[PERSON_NAME]"
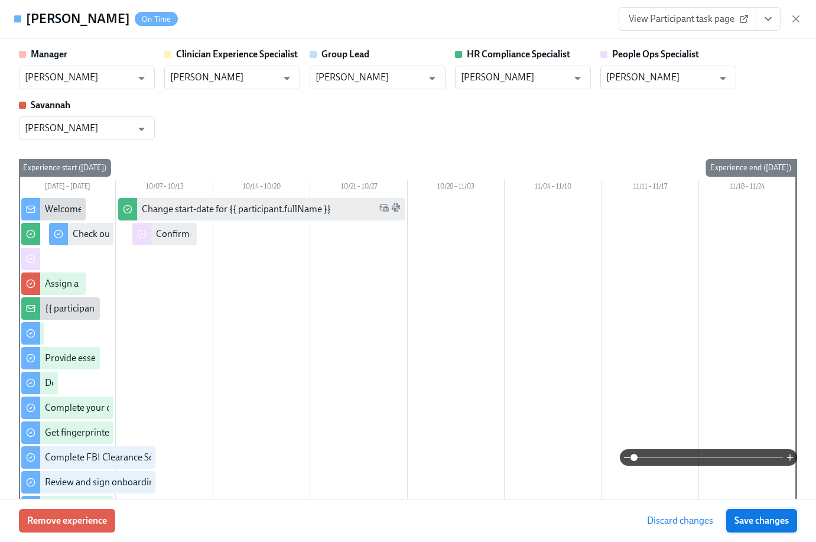
click at [768, 524] on span "Save changes" at bounding box center [762, 521] width 54 height 12
type input "[PERSON_NAME]"
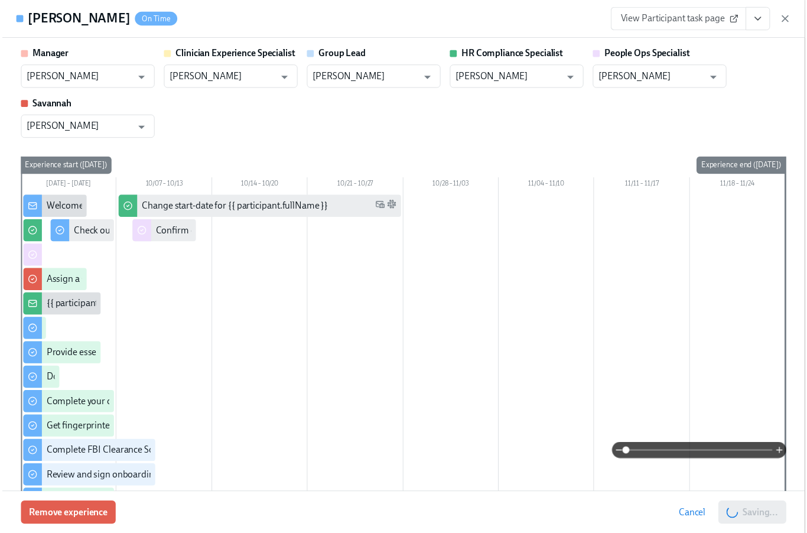
scroll to position [0, 15093]
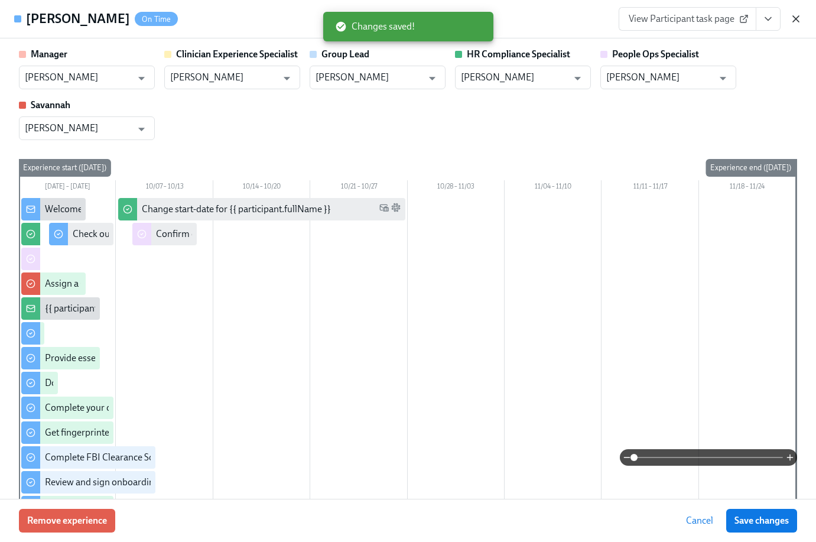
click at [796, 16] on icon "button" at bounding box center [796, 19] width 12 height 12
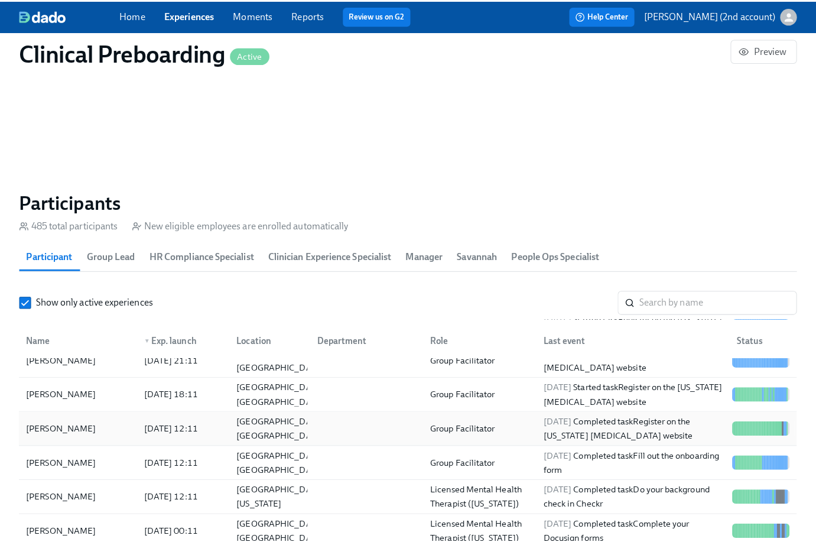
scroll to position [228, 0]
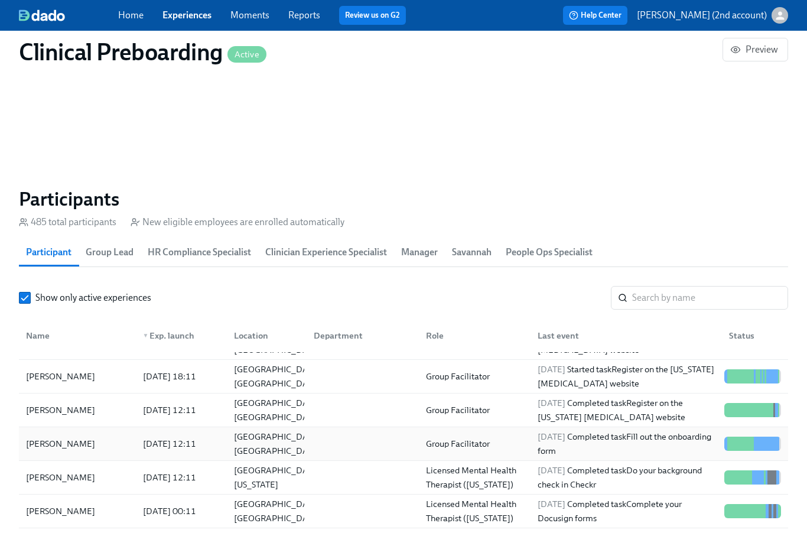
click at [171, 456] on div "[DATE] 12:11" at bounding box center [180, 444] width 92 height 24
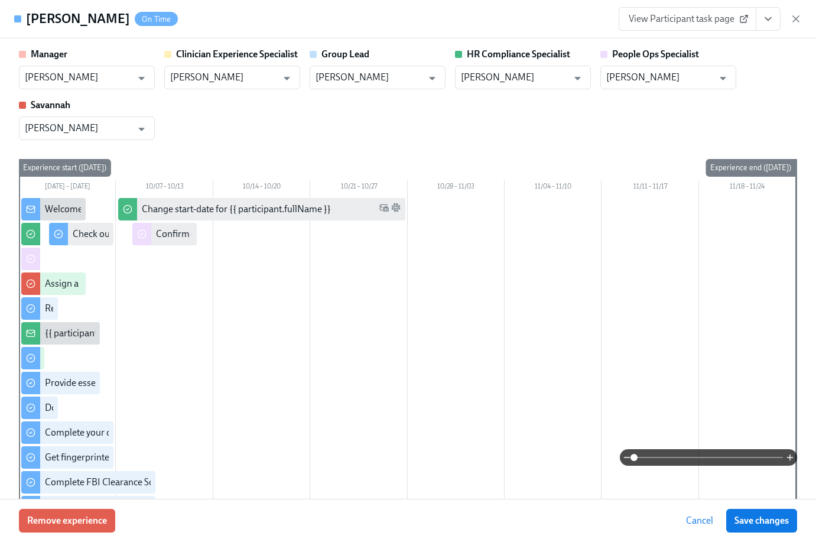
drag, startPoint x: 110, startPoint y: 19, endPoint x: 28, endPoint y: 15, distance: 81.7
click at [28, 15] on div "Javier Morales On Time" at bounding box center [102, 19] width 152 height 18
copy h4 "[PERSON_NAME]"
click at [669, 82] on input "[PERSON_NAME]" at bounding box center [659, 78] width 107 height 24
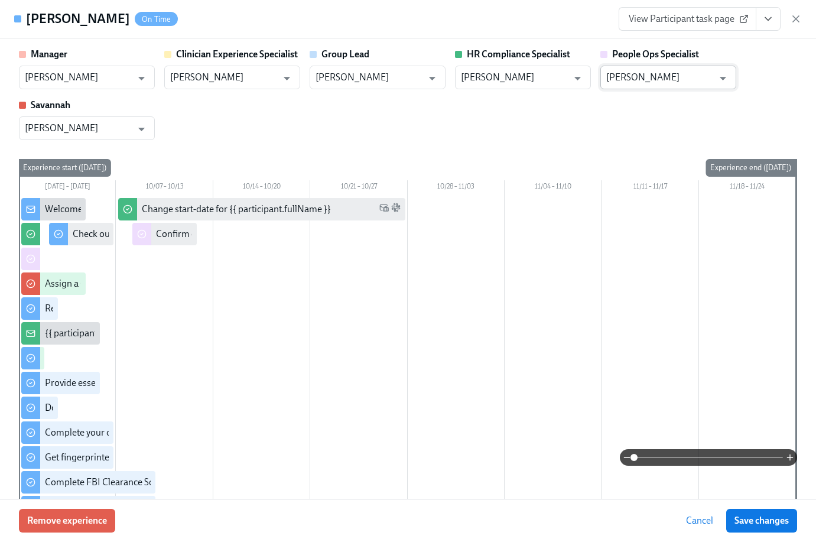
click at [669, 82] on input "[PERSON_NAME]" at bounding box center [659, 78] width 107 height 24
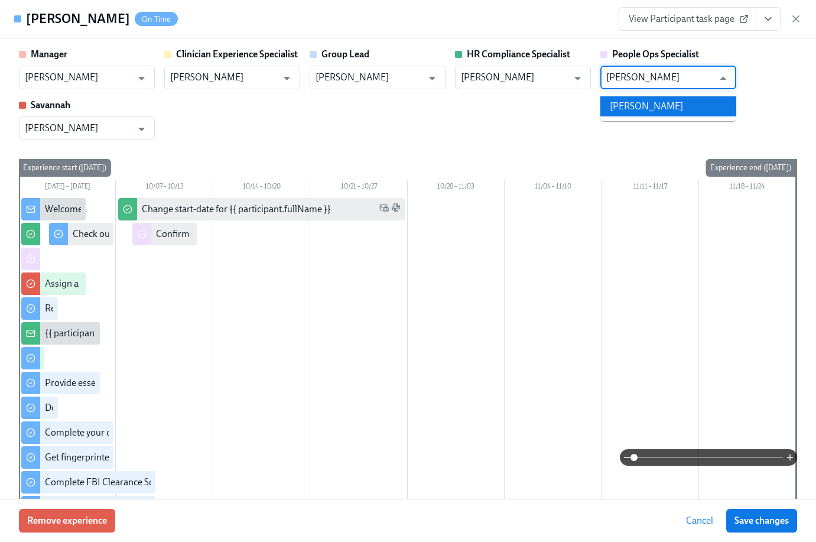
click at [645, 106] on li "[PERSON_NAME]" at bounding box center [668, 106] width 136 height 20
type input "[PERSON_NAME]"
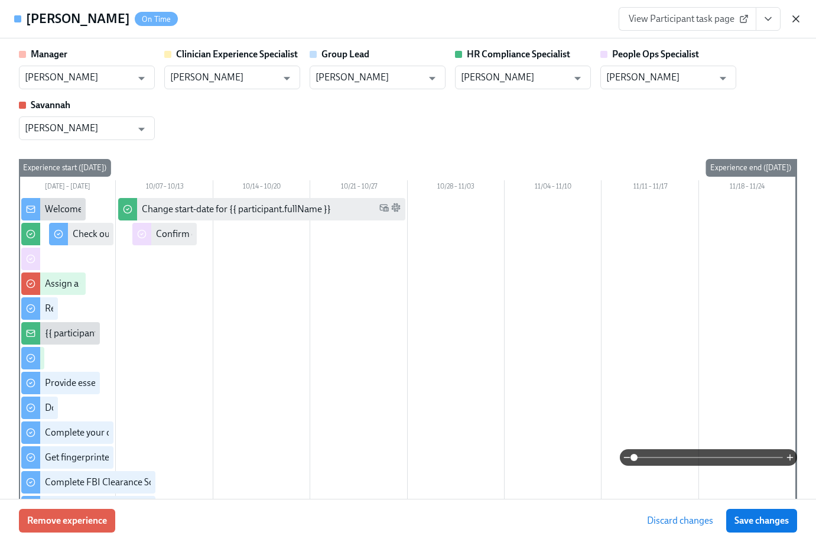
click at [796, 20] on icon "button" at bounding box center [796, 19] width 12 height 12
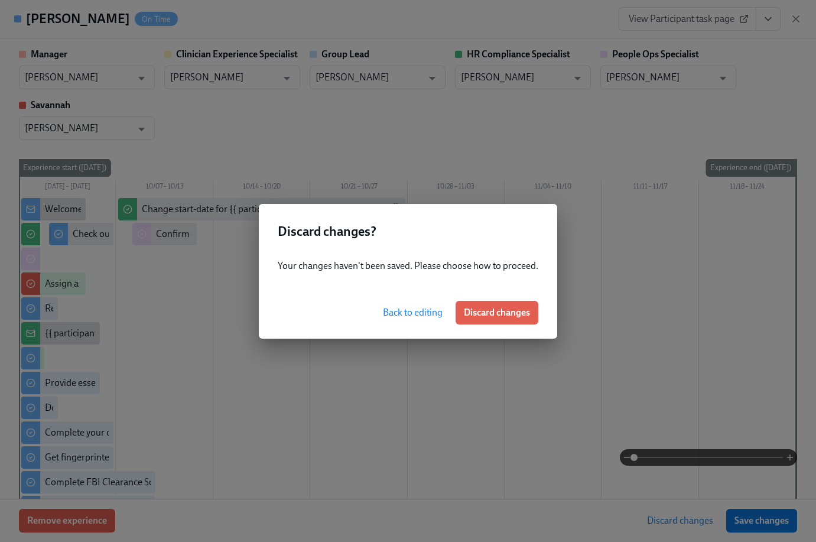
click at [414, 311] on span "Back to editing" at bounding box center [413, 313] width 60 height 12
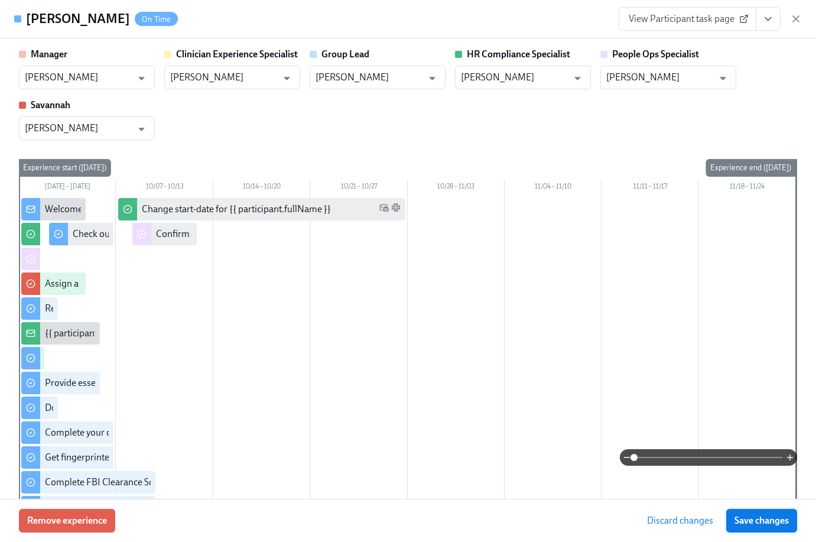
click at [736, 516] on span "Save changes" at bounding box center [762, 521] width 54 height 12
type input "[PERSON_NAME]"
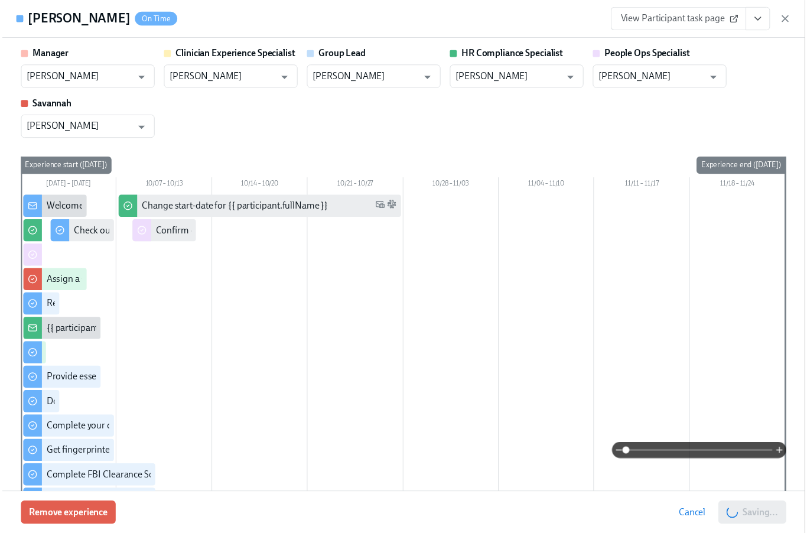
scroll to position [0, 15093]
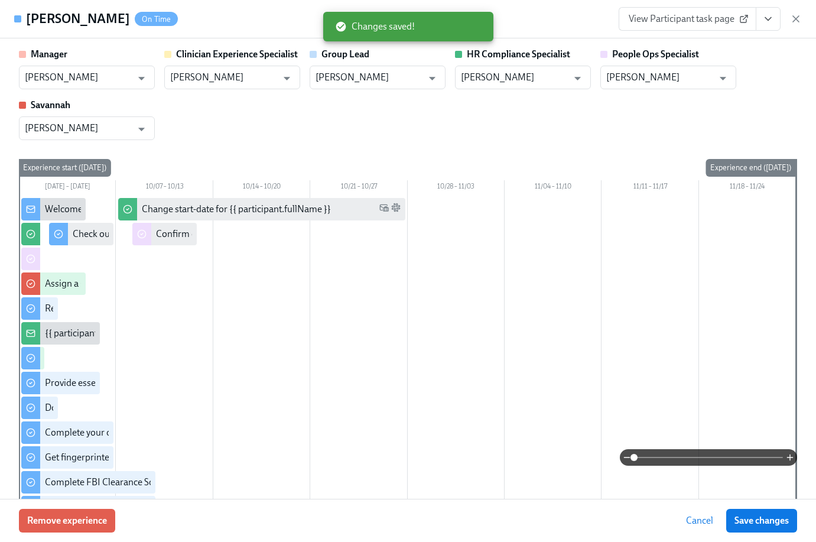
click at [798, 24] on div "View Participant task page" at bounding box center [710, 19] width 183 height 24
click at [797, 21] on icon "button" at bounding box center [796, 19] width 12 height 12
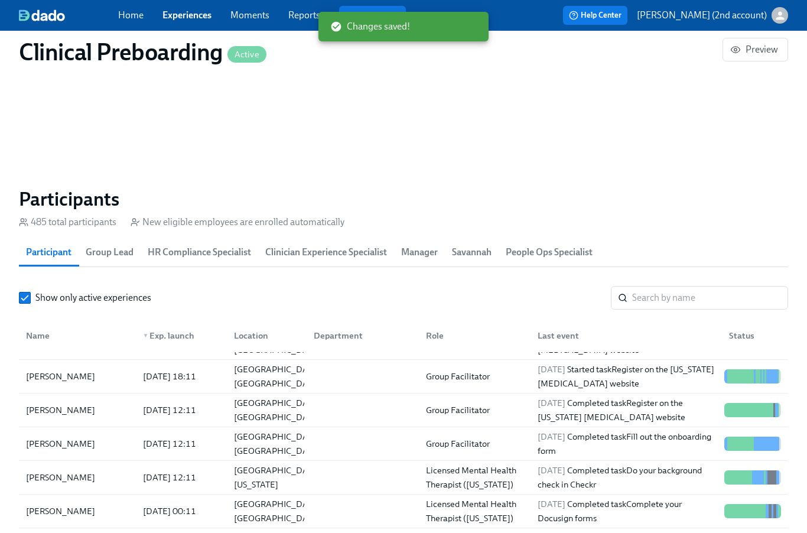
scroll to position [0, 15084]
click at [82, 477] on div "[PERSON_NAME]" at bounding box center [77, 478] width 112 height 24
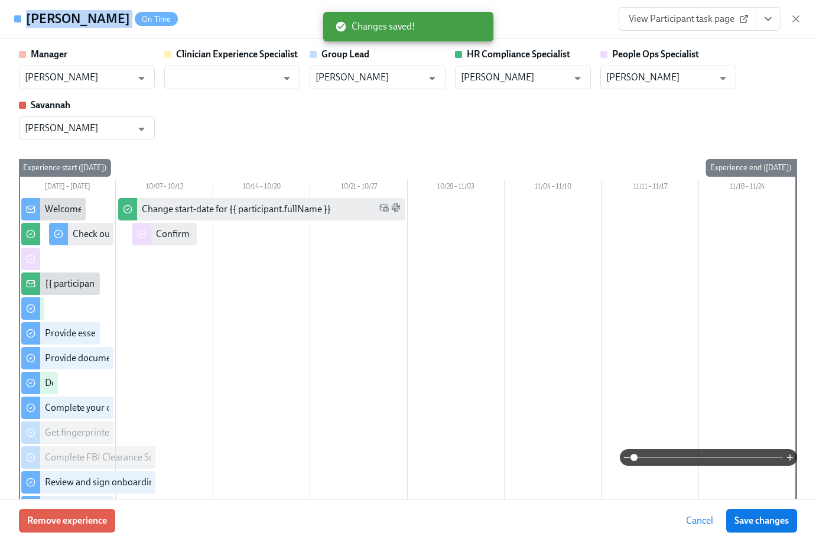
drag, startPoint x: 100, startPoint y: 23, endPoint x: 25, endPoint y: 25, distance: 75.1
click at [25, 25] on div "Jessica Krall On Time" at bounding box center [96, 19] width 164 height 18
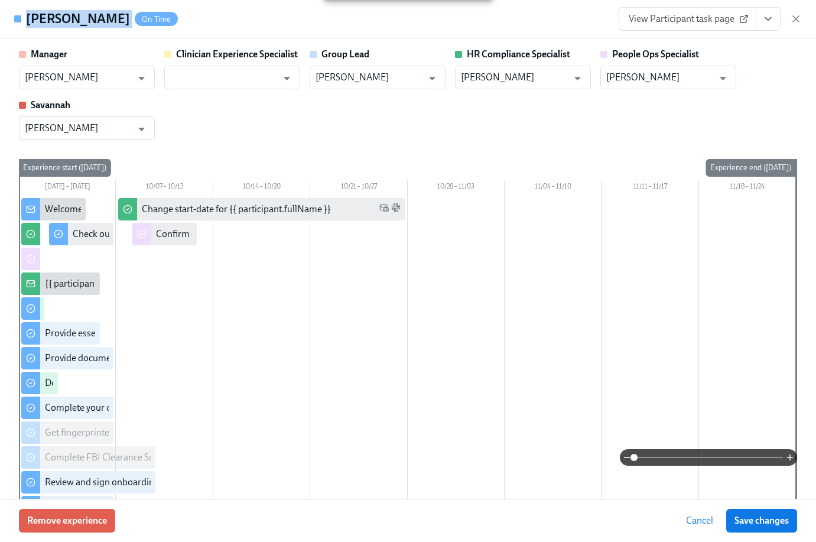
copy h4 "[PERSON_NAME]"
click at [793, 18] on icon "button" at bounding box center [796, 19] width 12 height 12
click at [795, 19] on div "Home Experiences Moments Reports Review us on G2 Help Center Jackie Jean (2nd a…" at bounding box center [403, 15] width 807 height 31
click at [797, 20] on div "Home Experiences Moments Reports Review us on G2 Help Center Jackie Jean (2nd a…" at bounding box center [403, 15] width 807 height 31
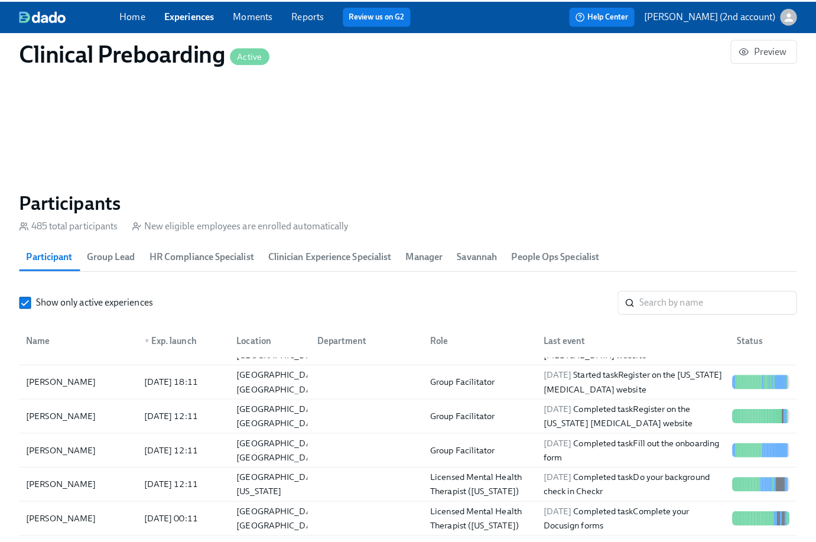
scroll to position [0, 15093]
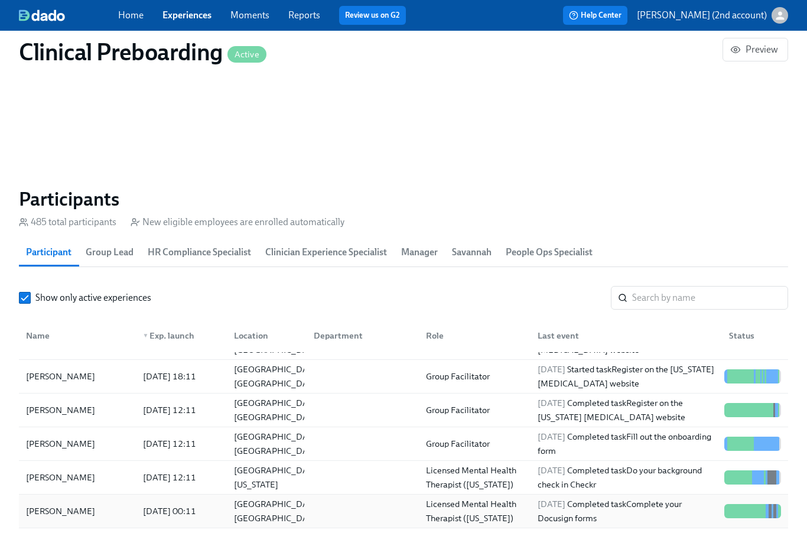
click at [106, 499] on div "[PERSON_NAME]" at bounding box center [77, 511] width 112 height 24
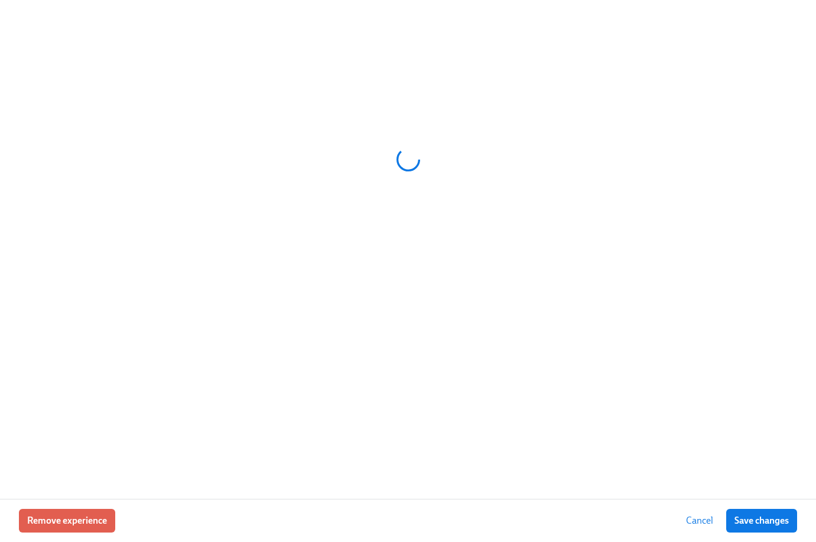
scroll to position [245, 0]
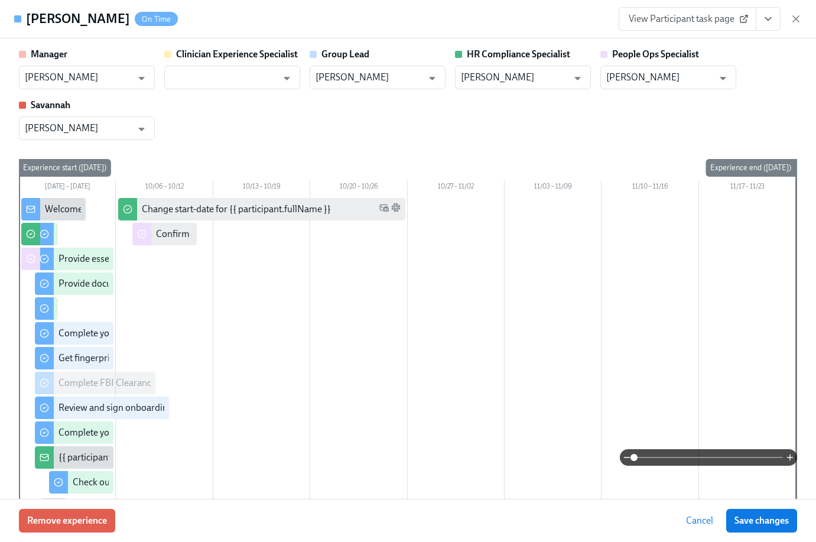
click at [30, 15] on div "Leslie Lloyd On Time" at bounding box center [102, 19] width 152 height 18
drag, startPoint x: 67, startPoint y: 15, endPoint x: 92, endPoint y: 17, distance: 24.3
click at [92, 17] on h4 "[PERSON_NAME]" at bounding box center [78, 19] width 104 height 18
copy h4 "[PERSON_NAME]"
click at [654, 79] on input "[PERSON_NAME]" at bounding box center [659, 78] width 107 height 24
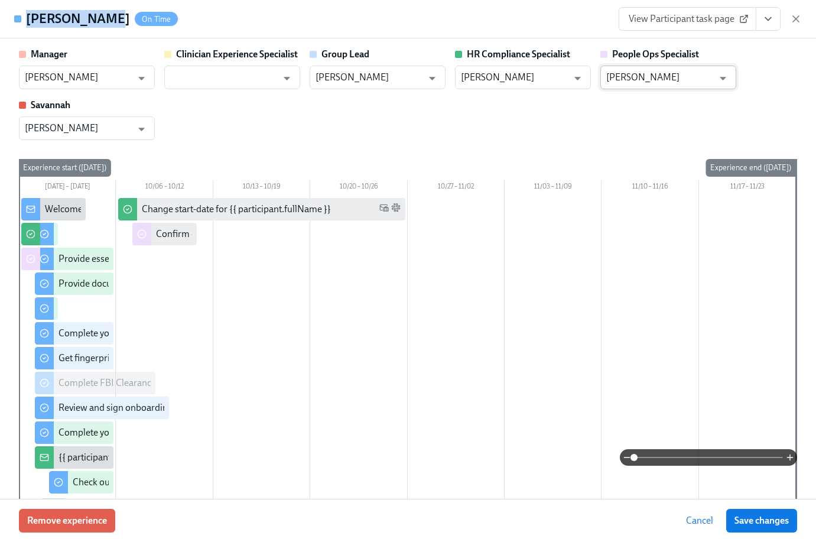
click at [654, 79] on input "[PERSON_NAME]" at bounding box center [659, 78] width 107 height 24
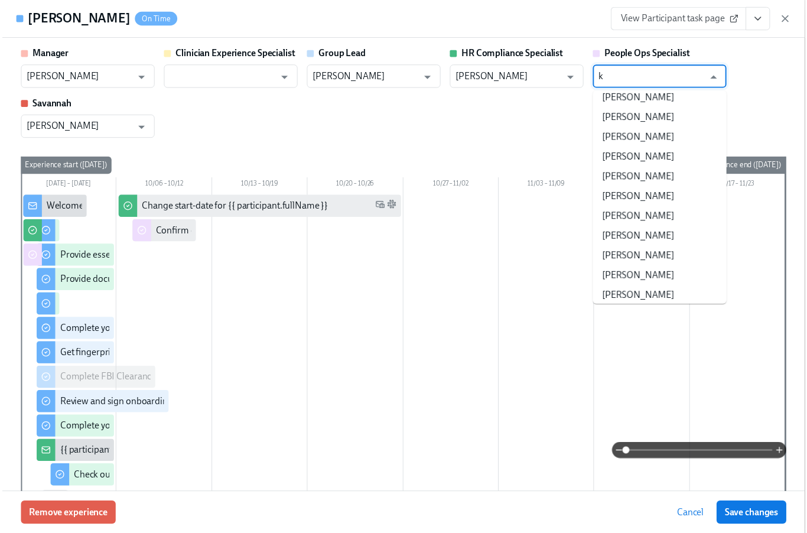
scroll to position [0, 0]
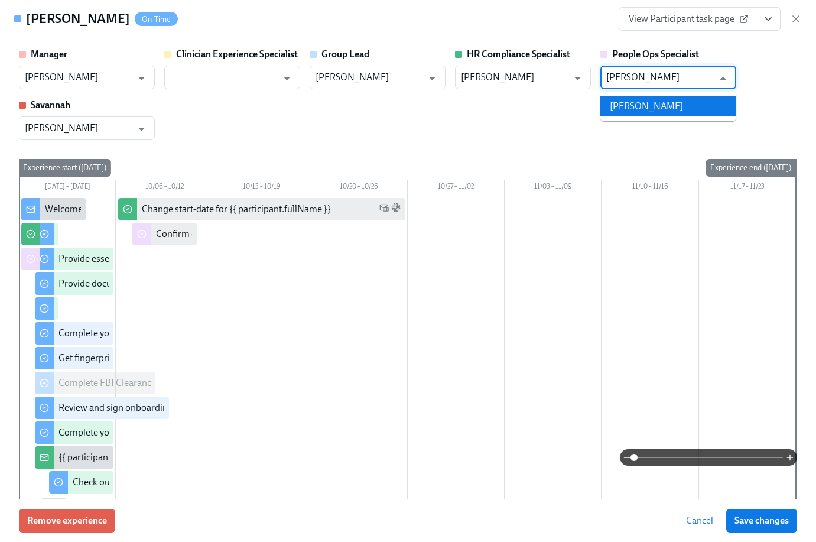
click at [681, 113] on li "[PERSON_NAME]" at bounding box center [668, 106] width 136 height 20
type input "[PERSON_NAME]"
drag, startPoint x: 768, startPoint y: 522, endPoint x: 763, endPoint y: 516, distance: 7.6
click at [768, 522] on span "Save changes" at bounding box center [762, 521] width 54 height 12
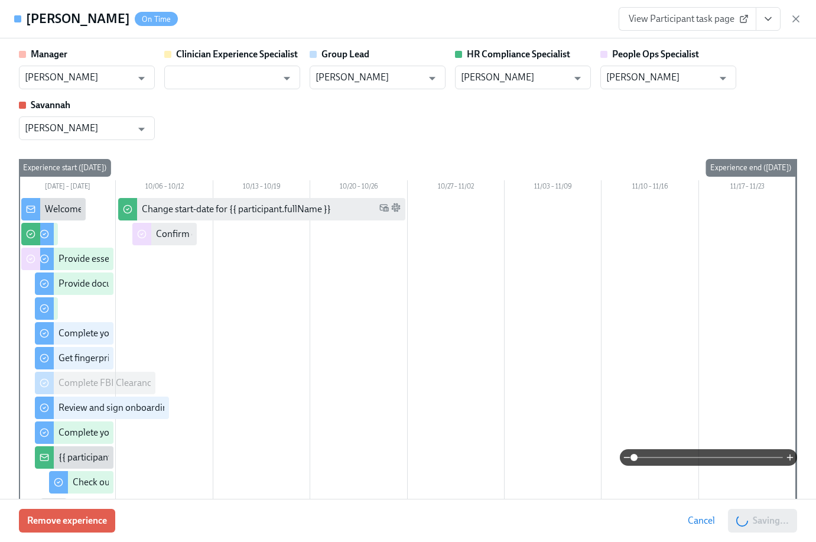
type input "[PERSON_NAME]"
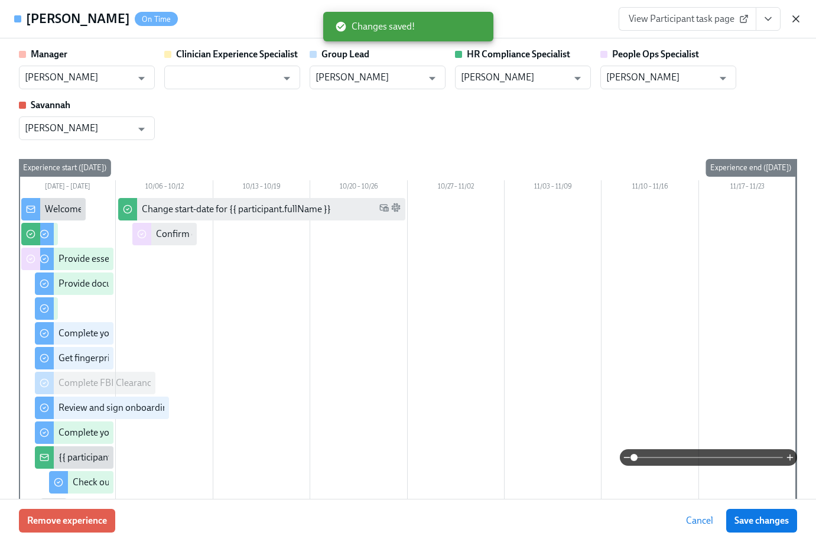
click at [794, 20] on icon "button" at bounding box center [796, 19] width 12 height 12
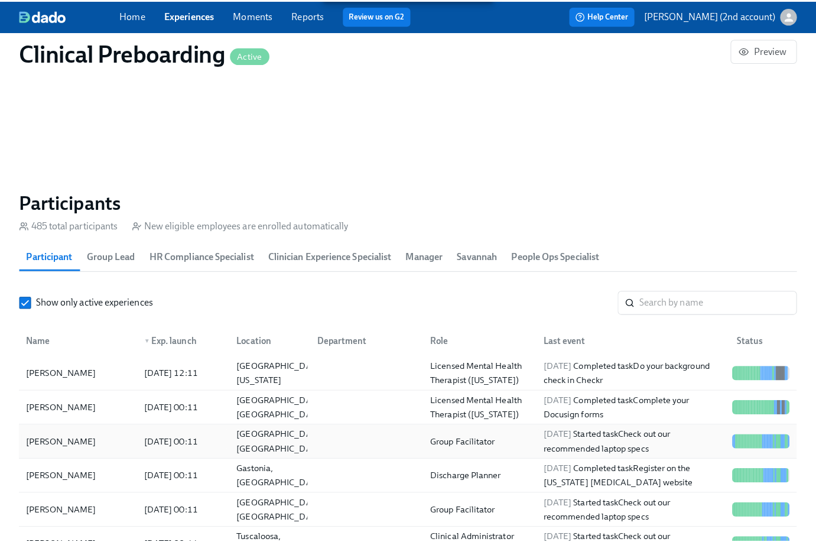
scroll to position [347, 0]
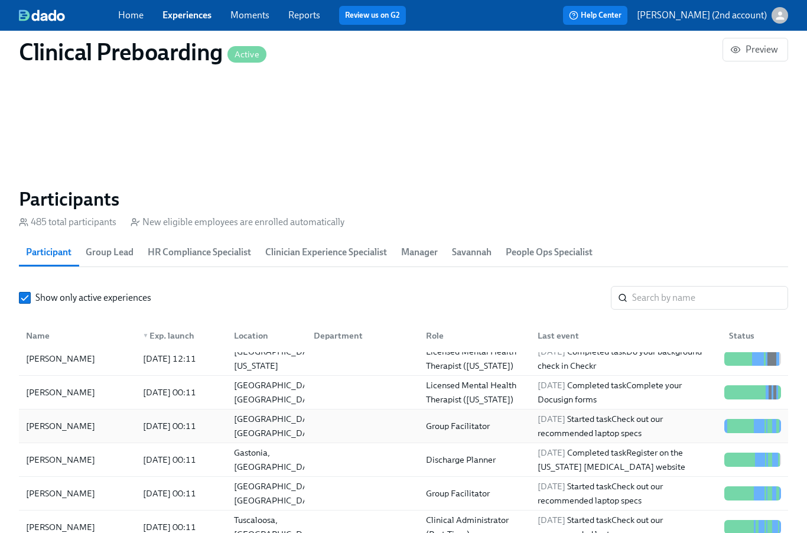
click at [98, 434] on div "[PERSON_NAME]" at bounding box center [77, 426] width 112 height 24
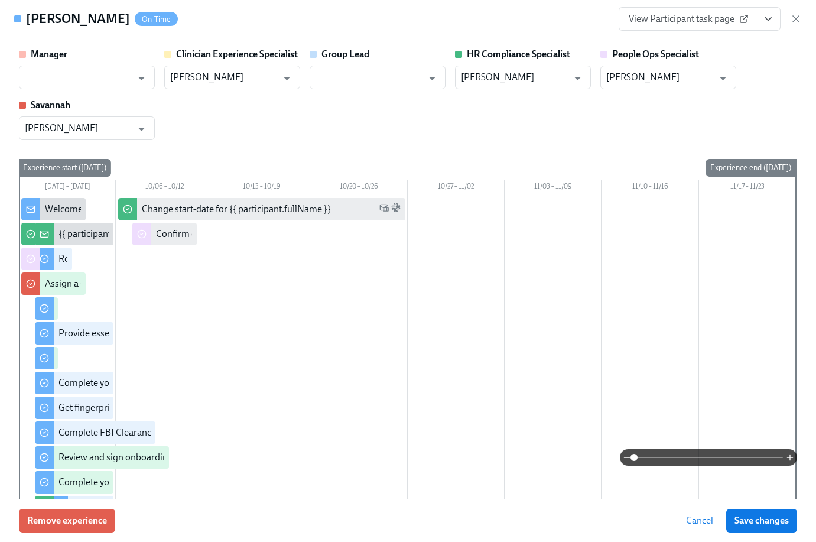
drag, startPoint x: 120, startPoint y: 21, endPoint x: 24, endPoint y: 24, distance: 96.4
click at [24, 24] on div "Janelle Medellin On Time" at bounding box center [96, 19] width 164 height 18
copy h4 "[PERSON_NAME]"
click at [660, 69] on input "[PERSON_NAME]" at bounding box center [659, 78] width 107 height 24
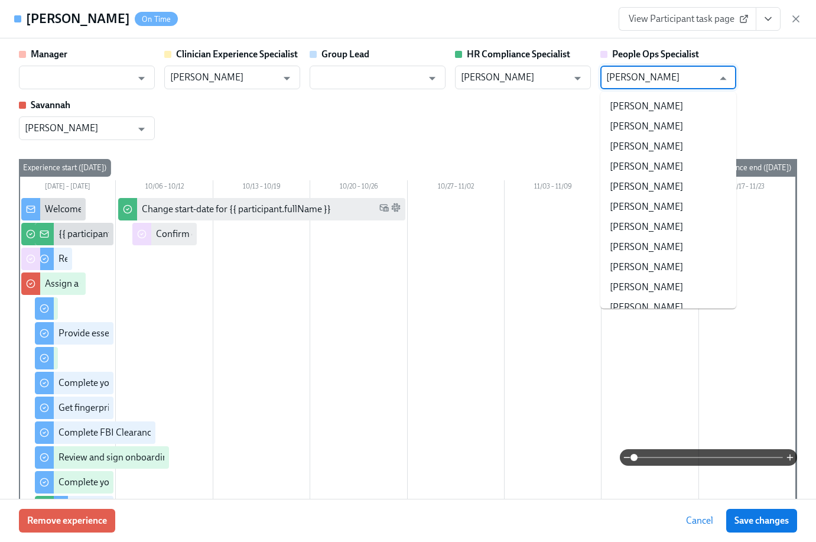
click at [660, 73] on input "[PERSON_NAME]" at bounding box center [659, 78] width 107 height 24
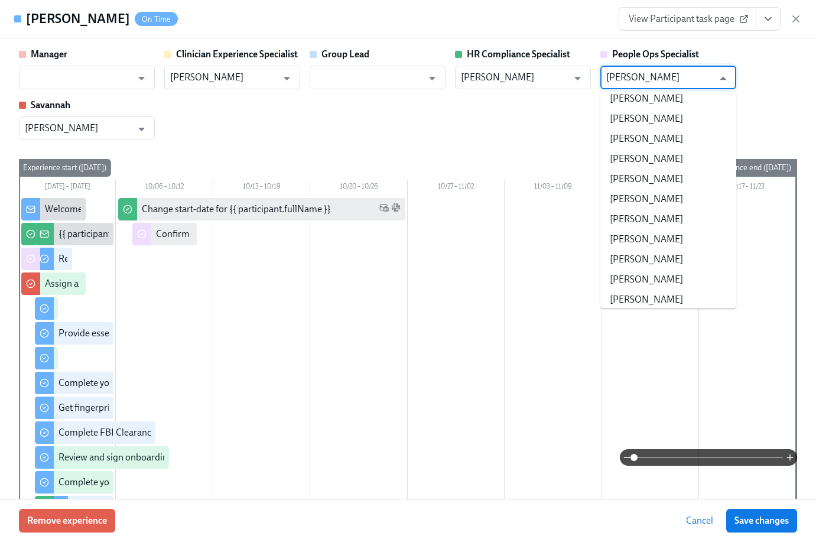
click at [660, 73] on input "[PERSON_NAME]" at bounding box center [659, 78] width 107 height 24
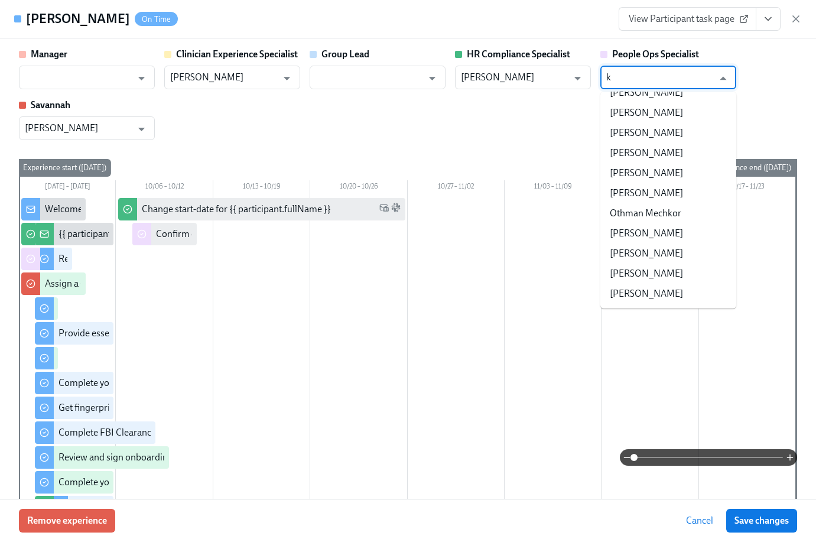
scroll to position [0, 0]
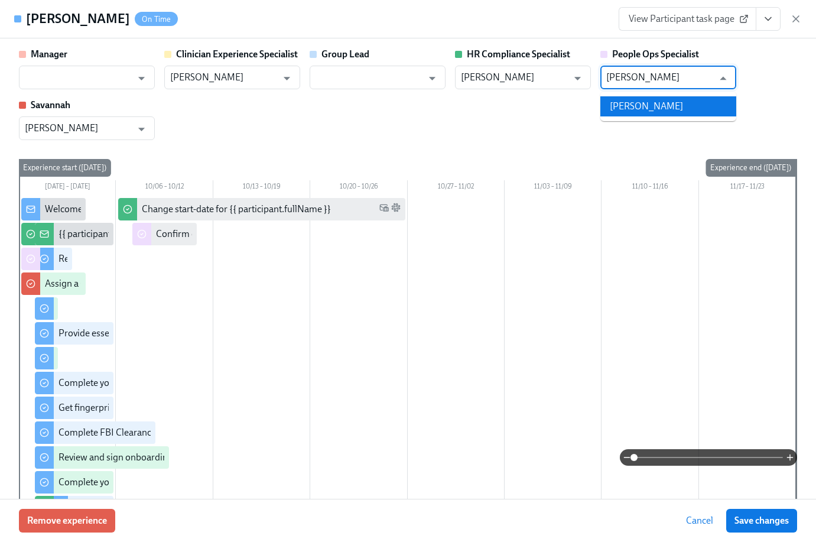
click at [651, 102] on li "[PERSON_NAME]" at bounding box center [668, 106] width 136 height 20
type input "[PERSON_NAME]"
click at [771, 524] on span "Save changes" at bounding box center [762, 521] width 54 height 12
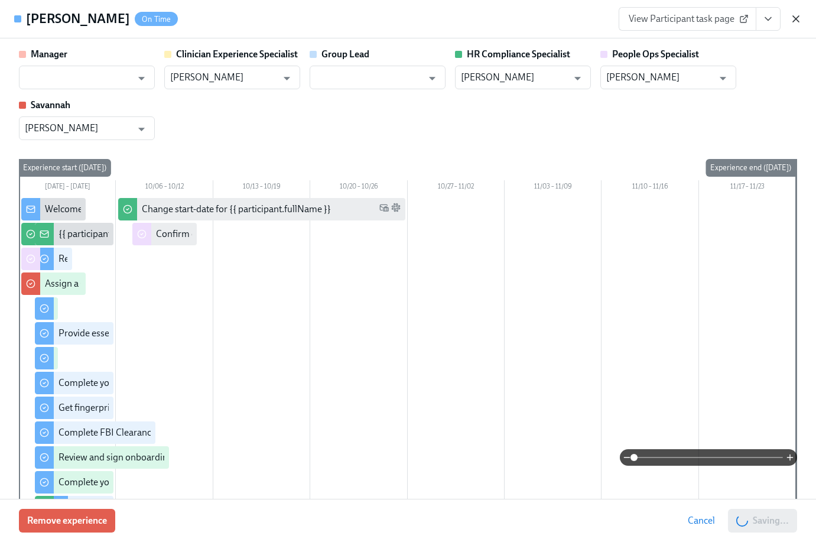
type input "[PERSON_NAME]"
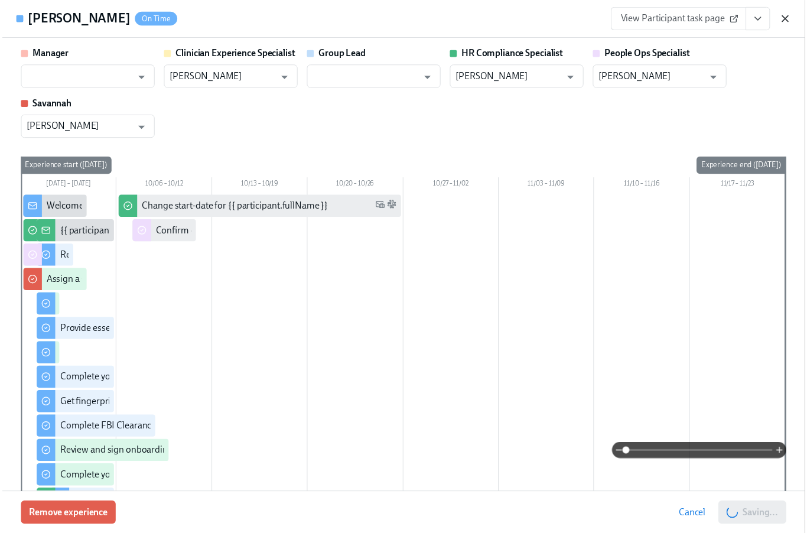
scroll to position [0, 15093]
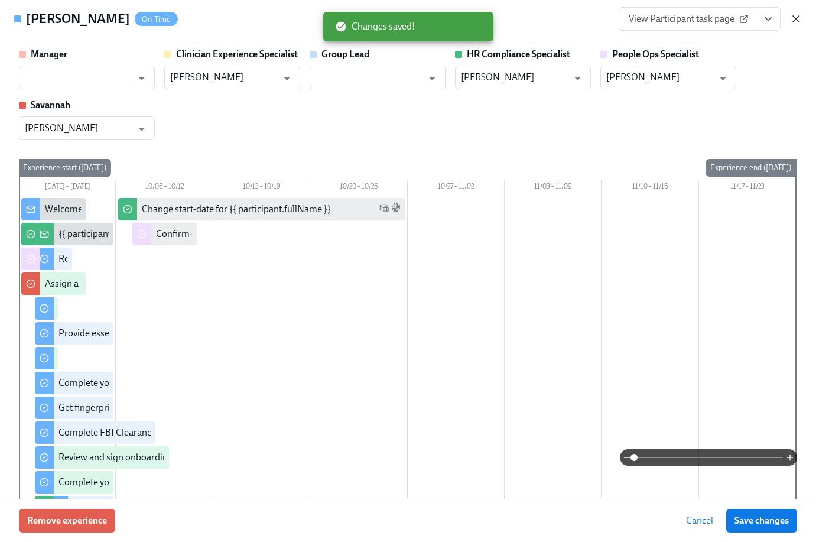
click at [795, 20] on icon "button" at bounding box center [796, 19] width 12 height 12
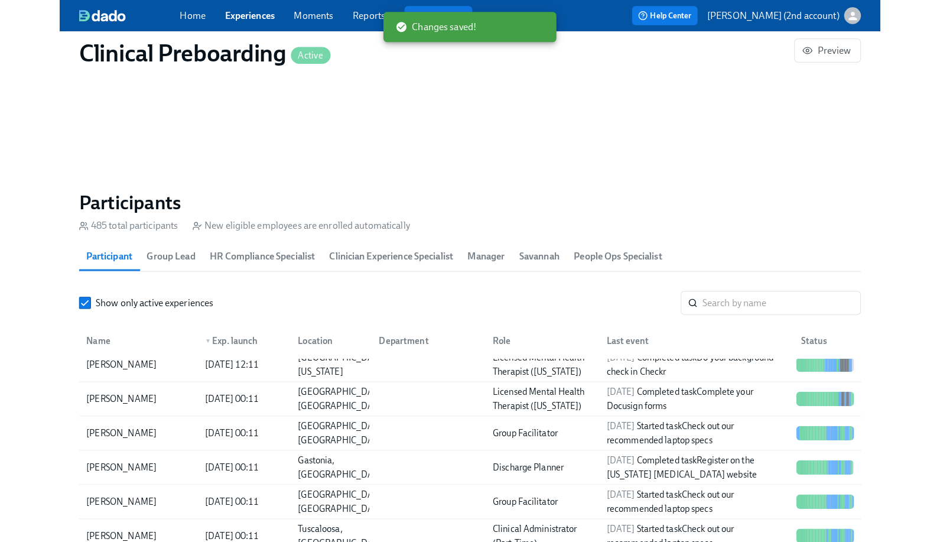
scroll to position [0, 15084]
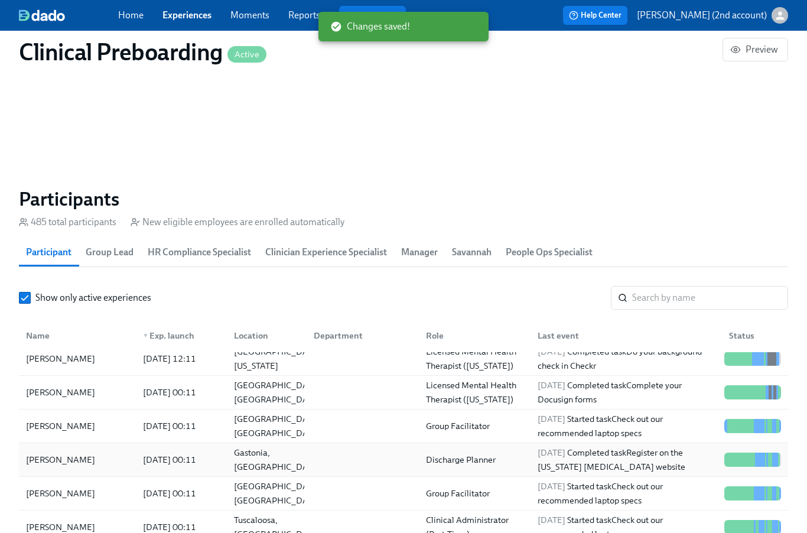
click at [108, 464] on div "[PERSON_NAME]" at bounding box center [77, 460] width 112 height 24
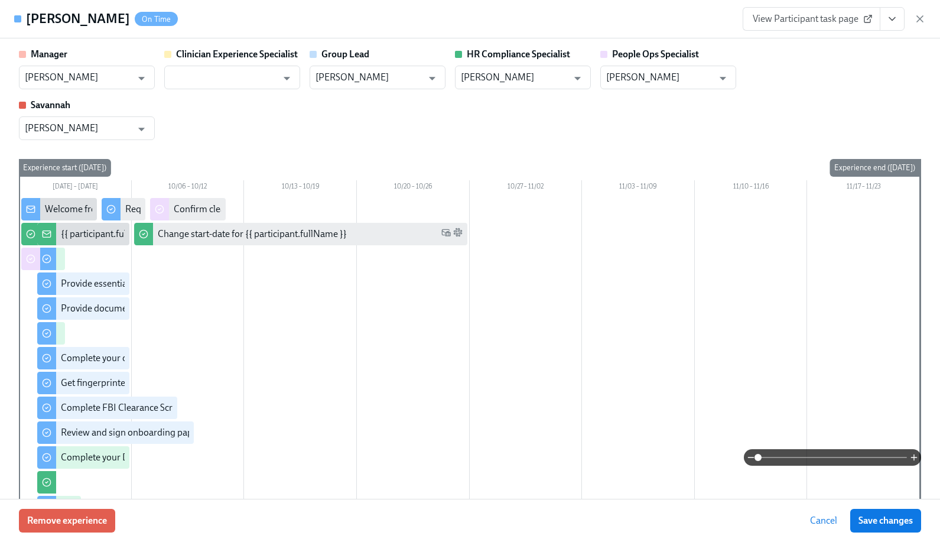
scroll to position [0, 14969]
